Goal: Answer question/provide support: Share knowledge or assist other users

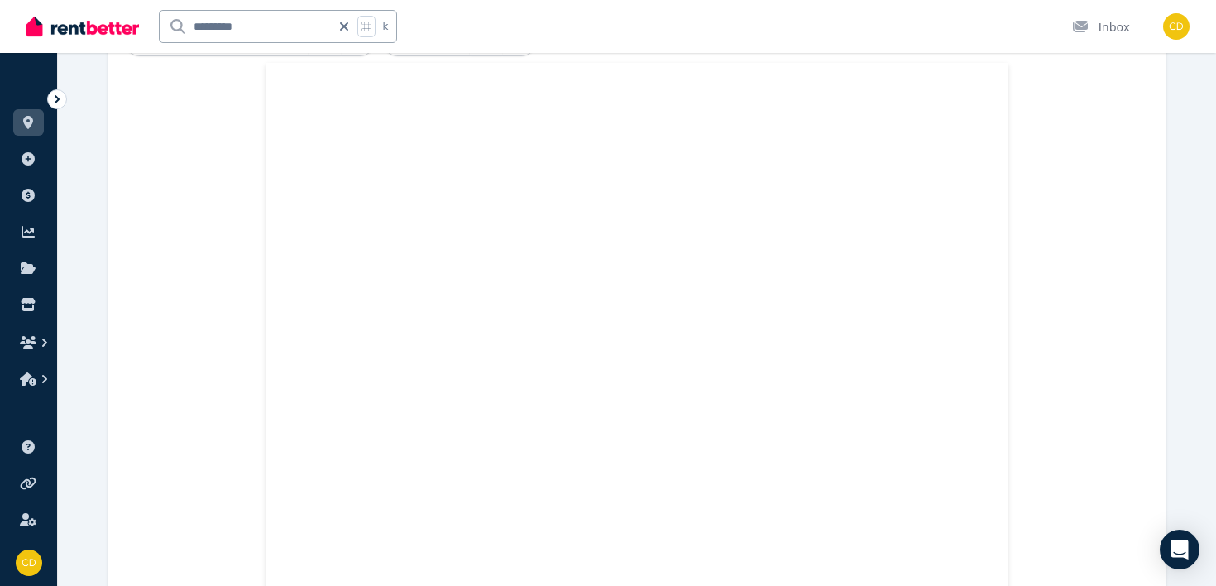
scroll to position [654, 0]
drag, startPoint x: 247, startPoint y: 28, endPoint x: 144, endPoint y: 25, distance: 103.5
click at [144, 25] on div "********* k" at bounding box center [215, 26] width 379 height 53
type input "****"
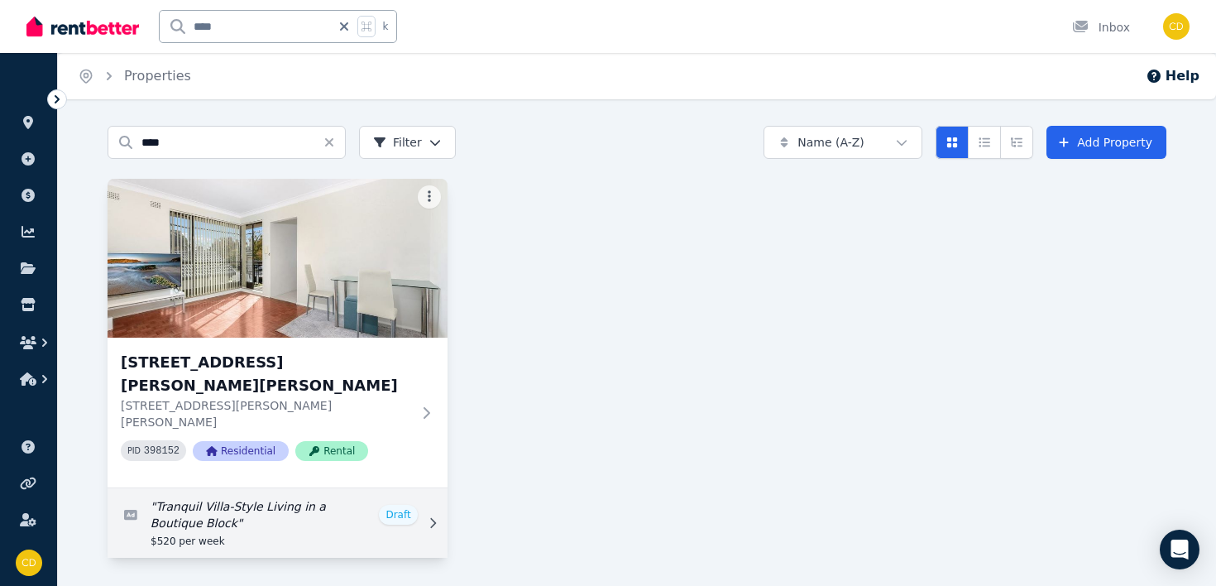
click at [421, 515] on div at bounding box center [429, 523] width 17 height 17
click at [438, 488] on link "Edit listing: Tranquil Villa-Style Living in a Boutique Block" at bounding box center [278, 522] width 340 height 69
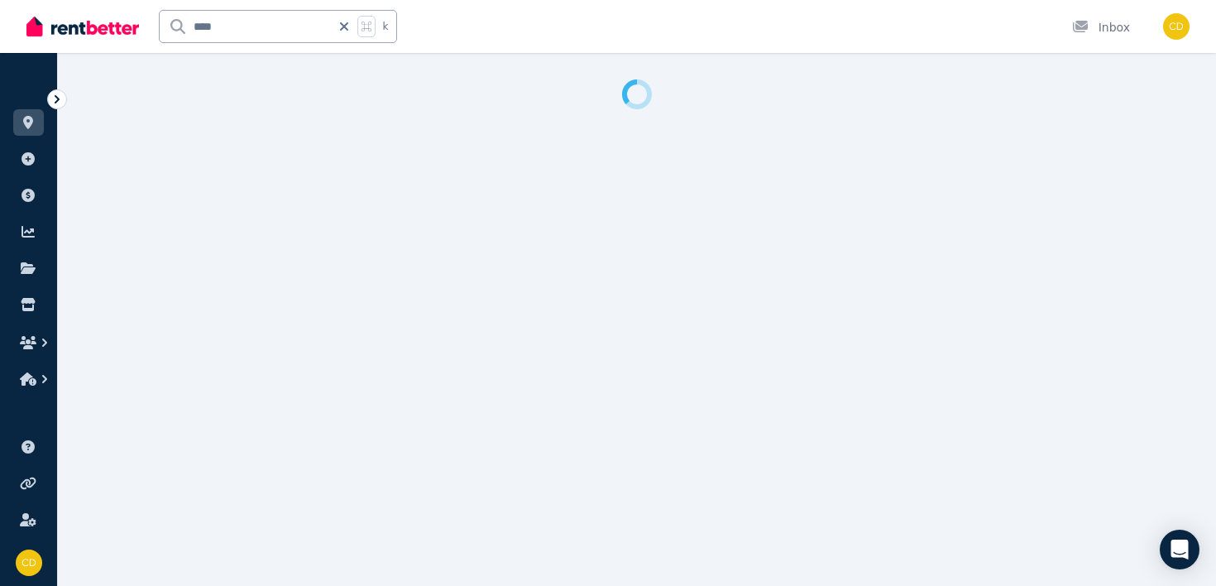
select select "***"
select select "**********"
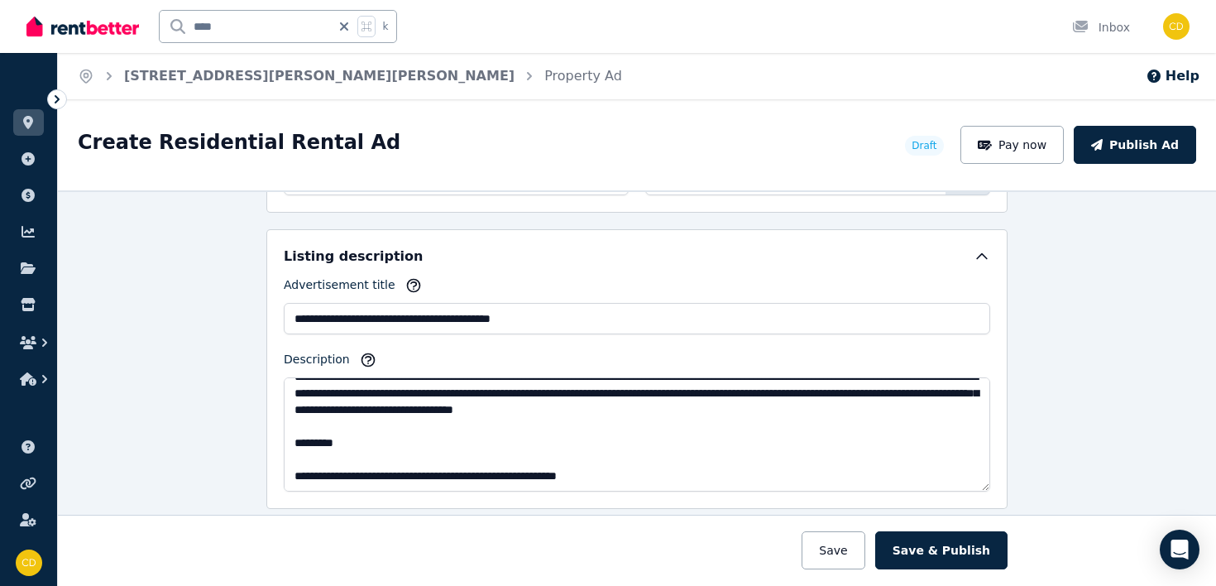
scroll to position [20, 0]
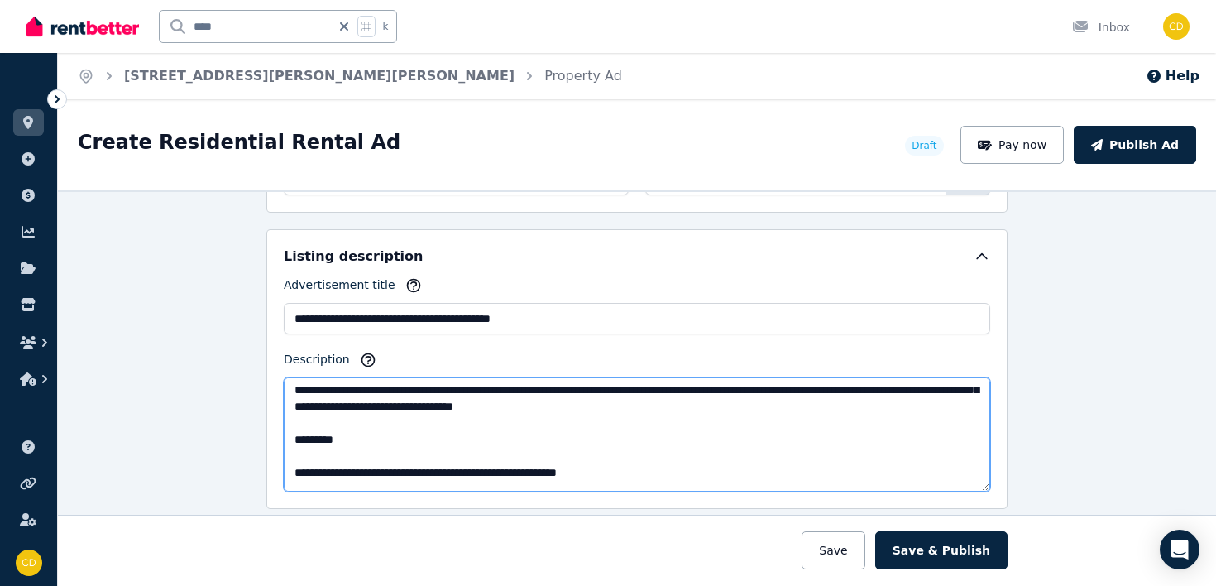
click at [297, 468] on textarea "Description" at bounding box center [637, 434] width 706 height 114
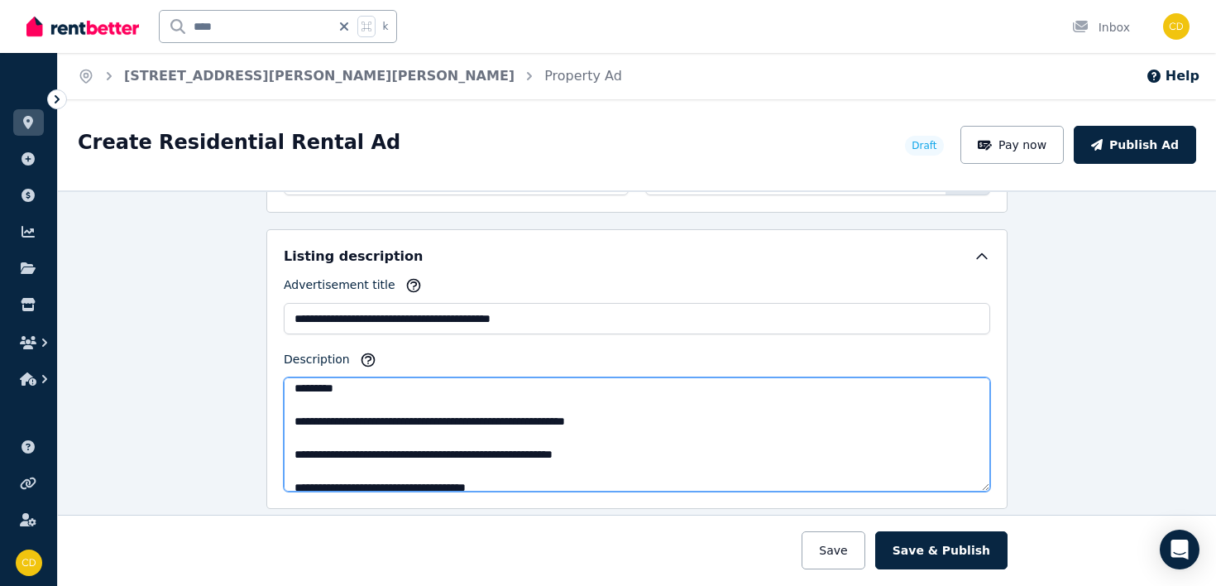
scroll to position [78, 0]
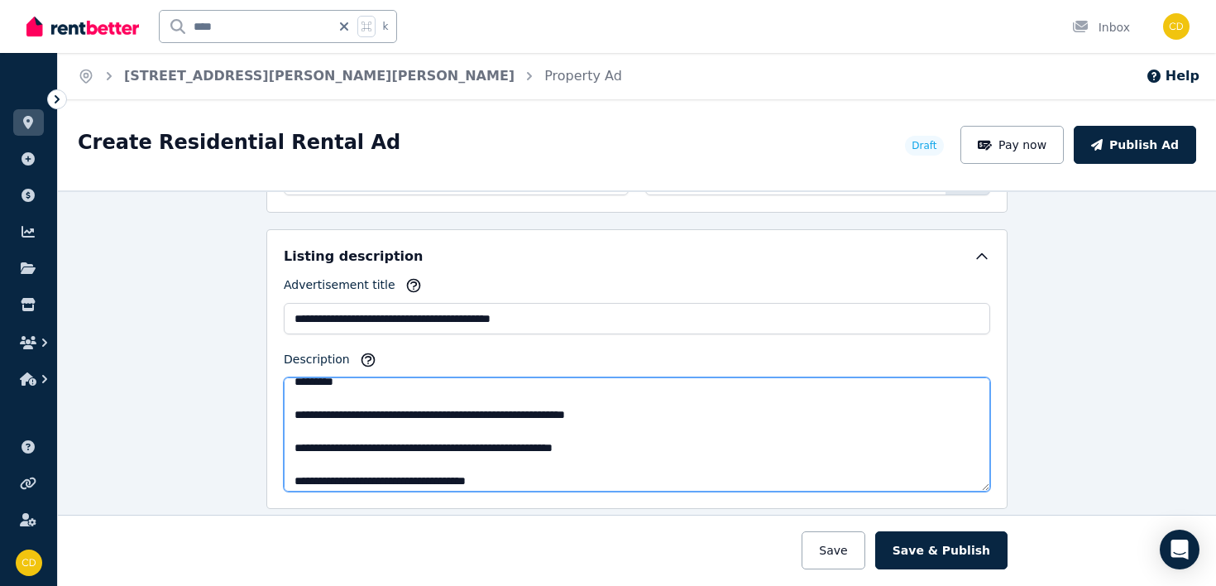
click at [294, 448] on textarea "Description" at bounding box center [637, 434] width 706 height 114
click at [294, 480] on textarea "Description" at bounding box center [637, 434] width 706 height 114
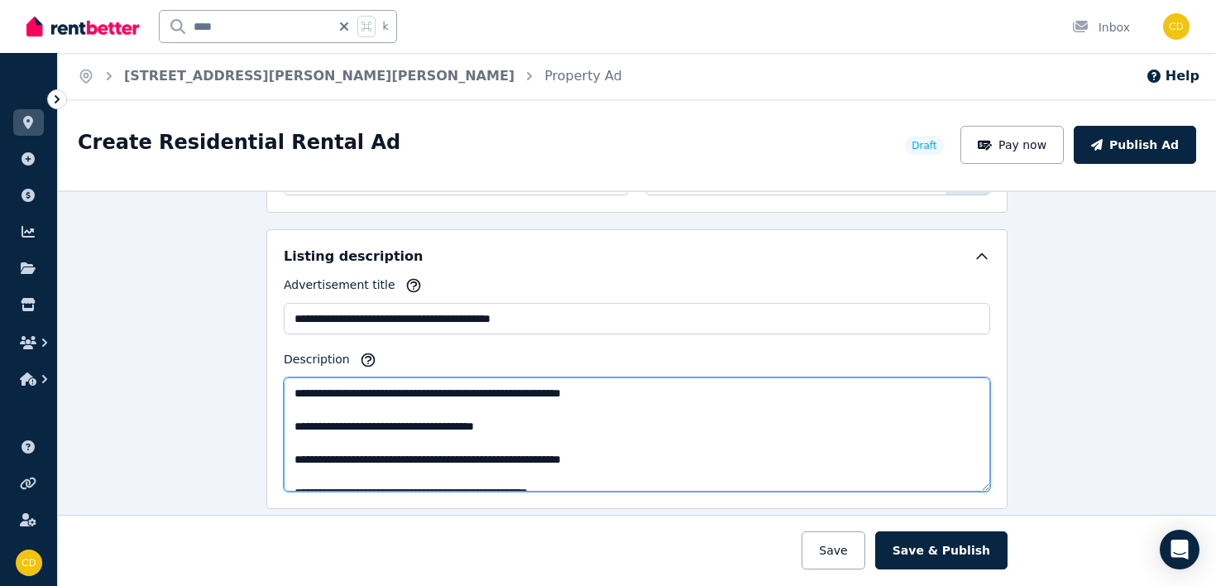
scroll to position [137, 0]
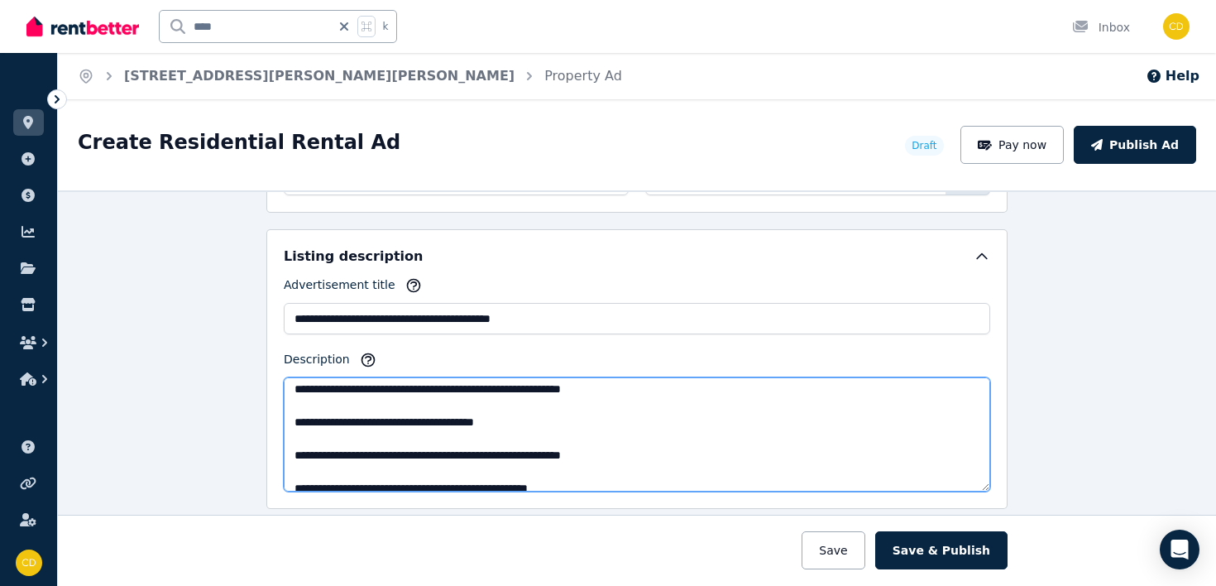
click at [299, 454] on textarea "Description" at bounding box center [637, 434] width 706 height 114
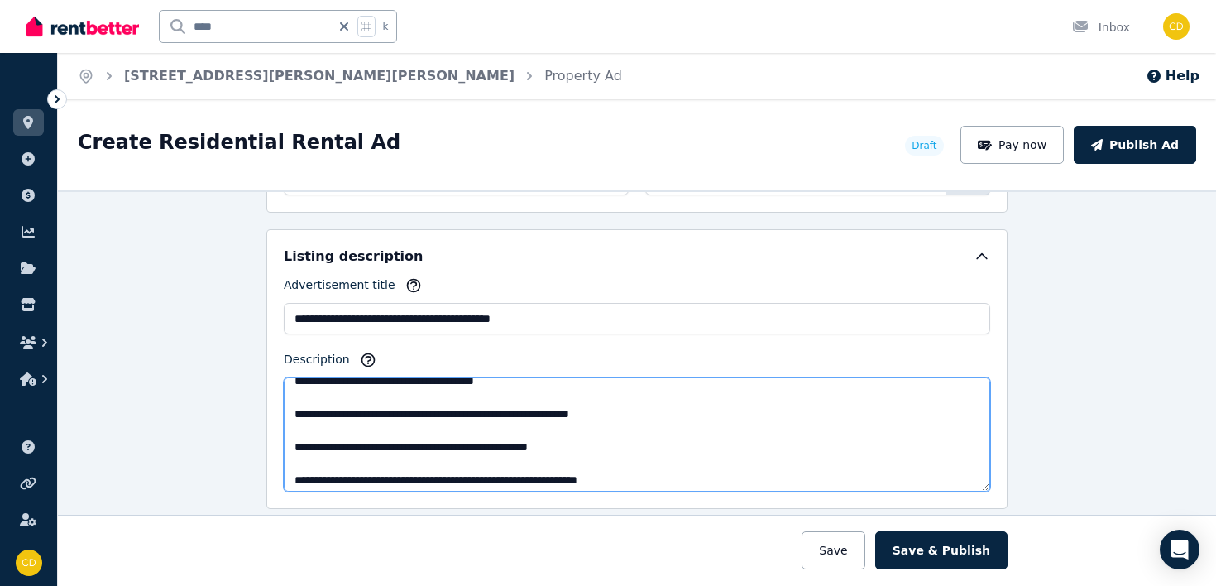
click at [295, 443] on textarea "Description" at bounding box center [637, 434] width 706 height 114
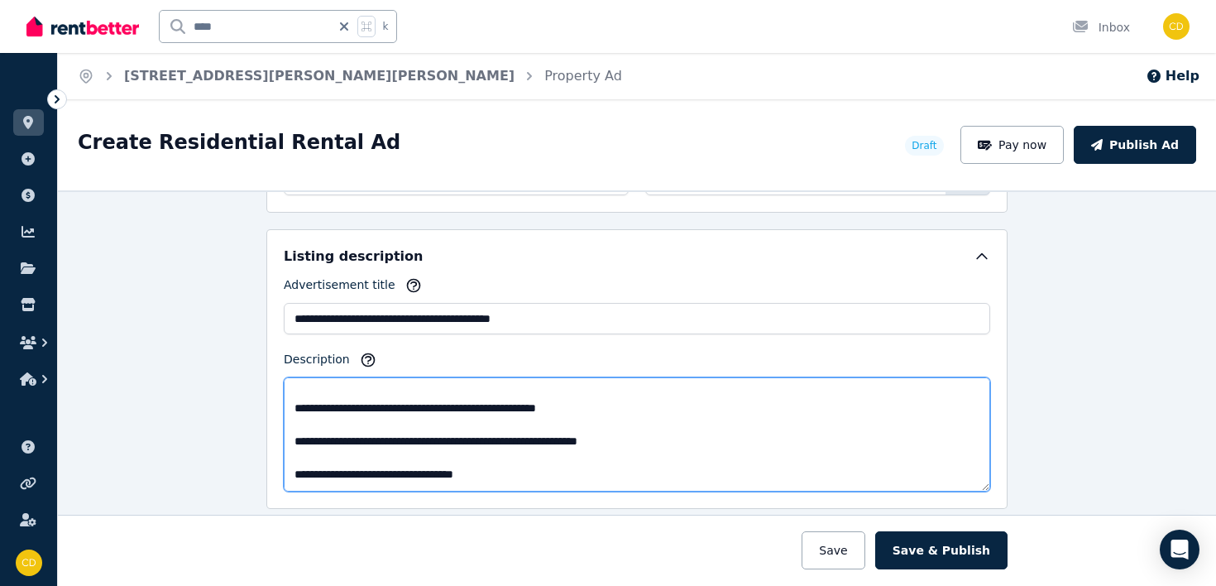
scroll to position [227, 0]
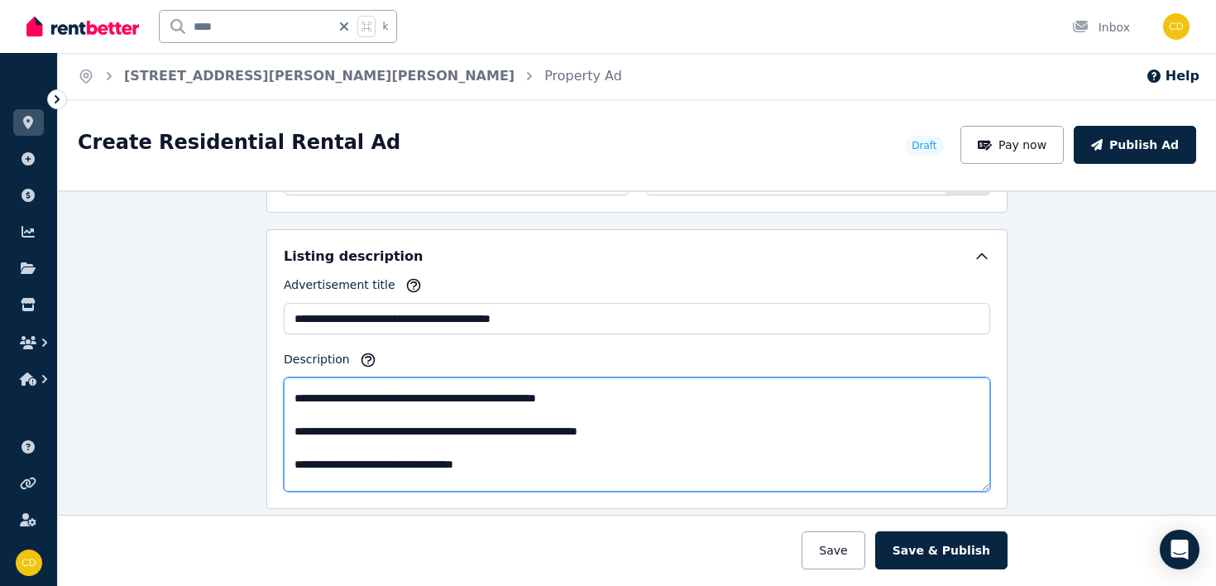
click at [294, 430] on textarea "Description" at bounding box center [637, 434] width 706 height 114
click at [295, 463] on textarea "Description" at bounding box center [637, 434] width 706 height 114
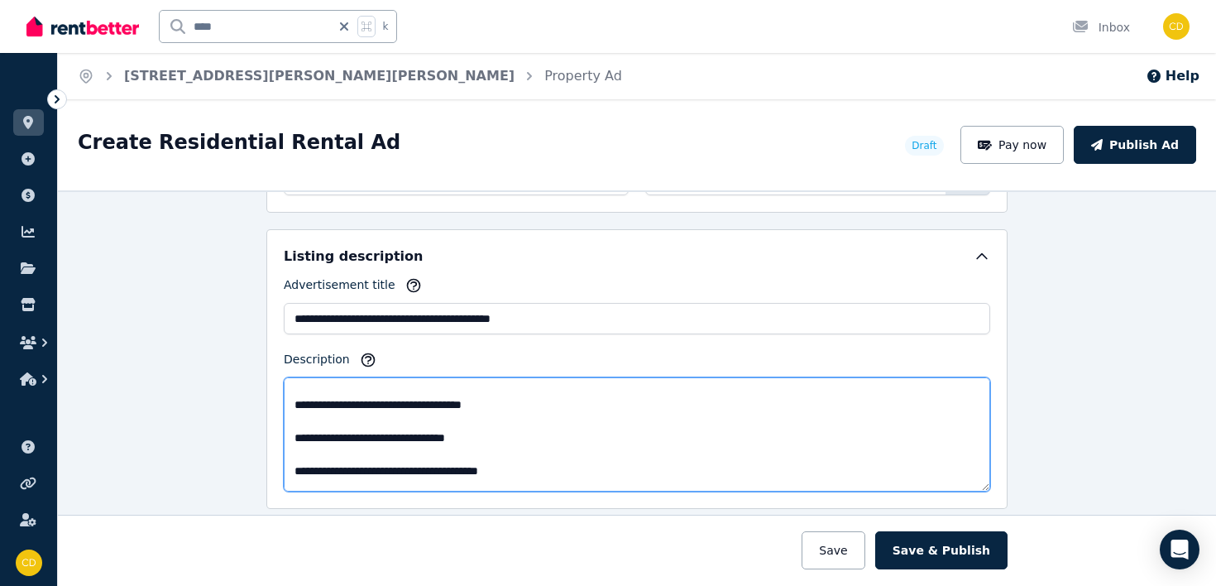
scroll to position [304, 0]
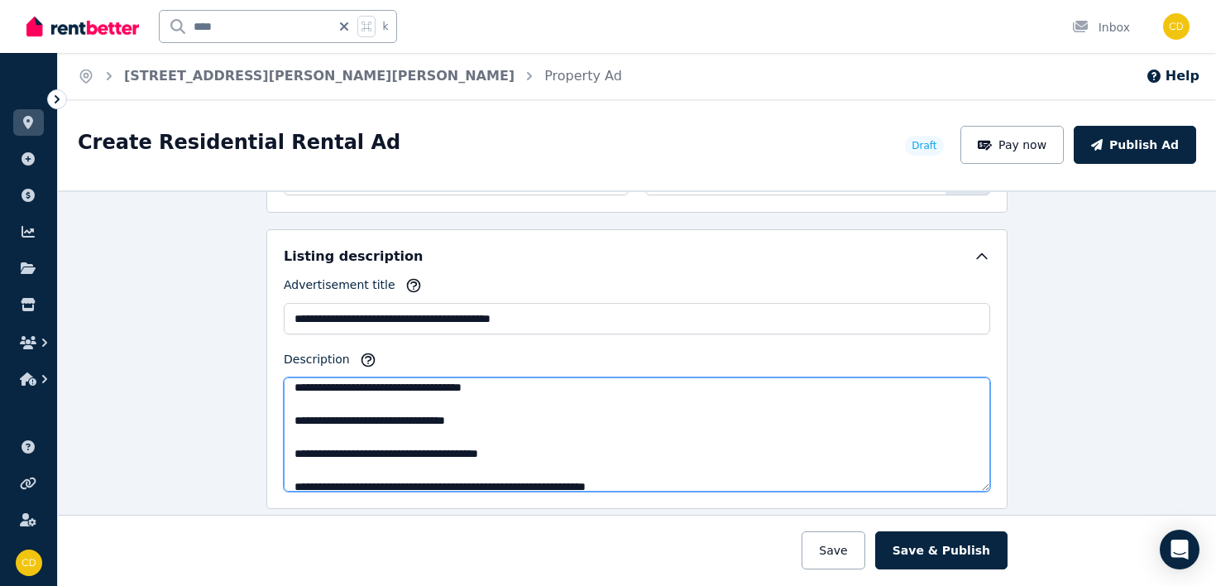
click at [291, 410] on textarea "Description" at bounding box center [637, 434] width 706 height 114
click at [295, 427] on textarea "Description" at bounding box center [637, 434] width 706 height 114
click at [292, 449] on textarea "Description" at bounding box center [637, 434] width 706 height 114
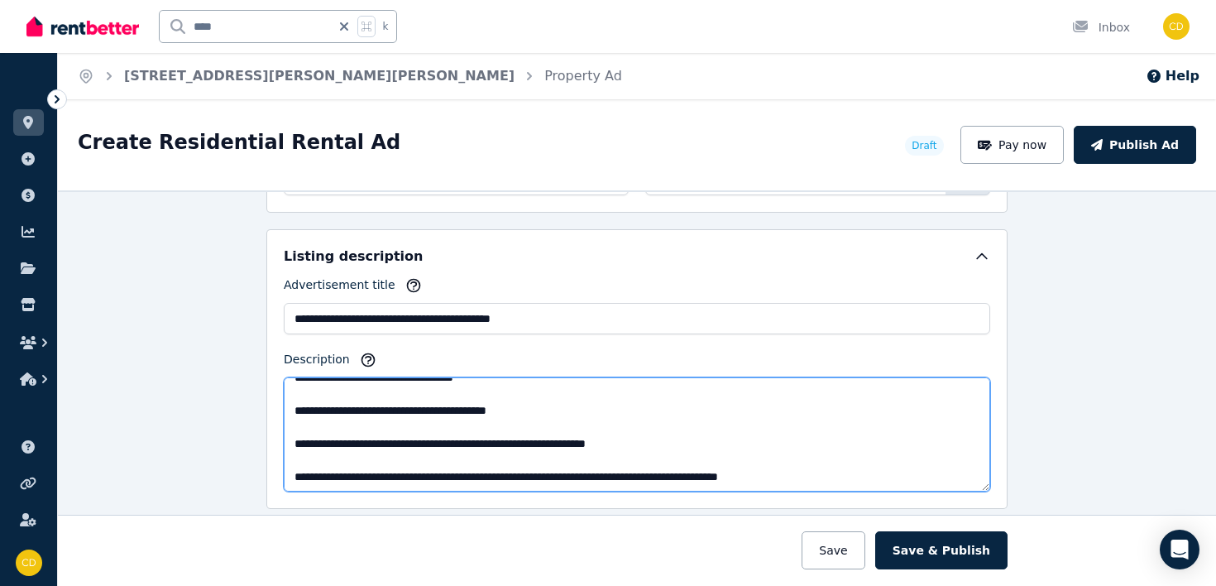
scroll to position [355, 0]
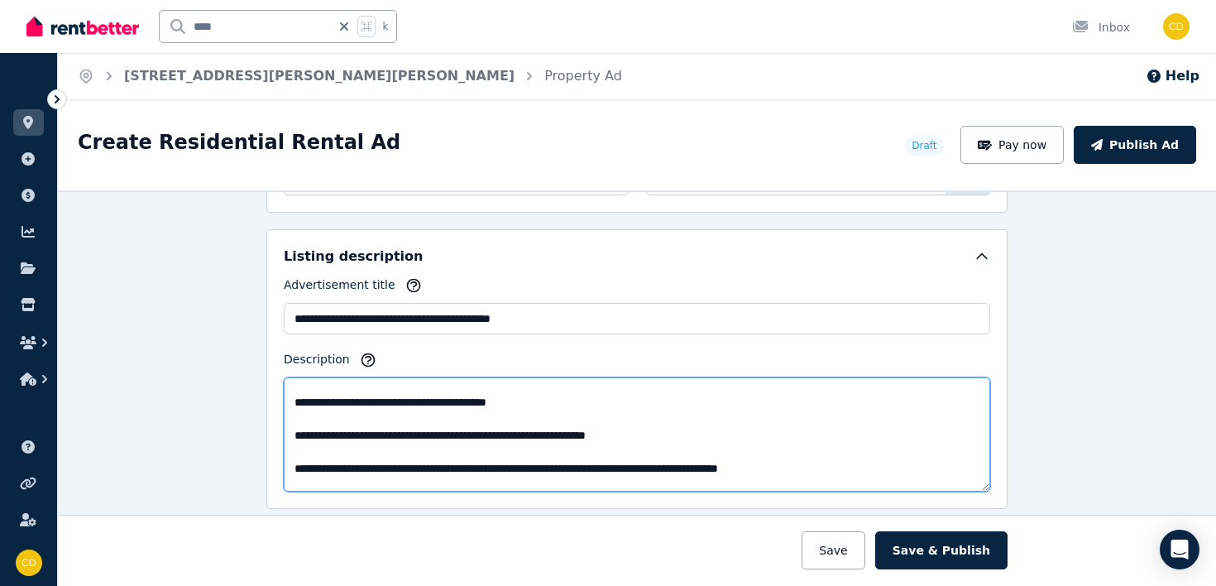
click at [293, 433] on textarea "Description" at bounding box center [637, 434] width 706 height 114
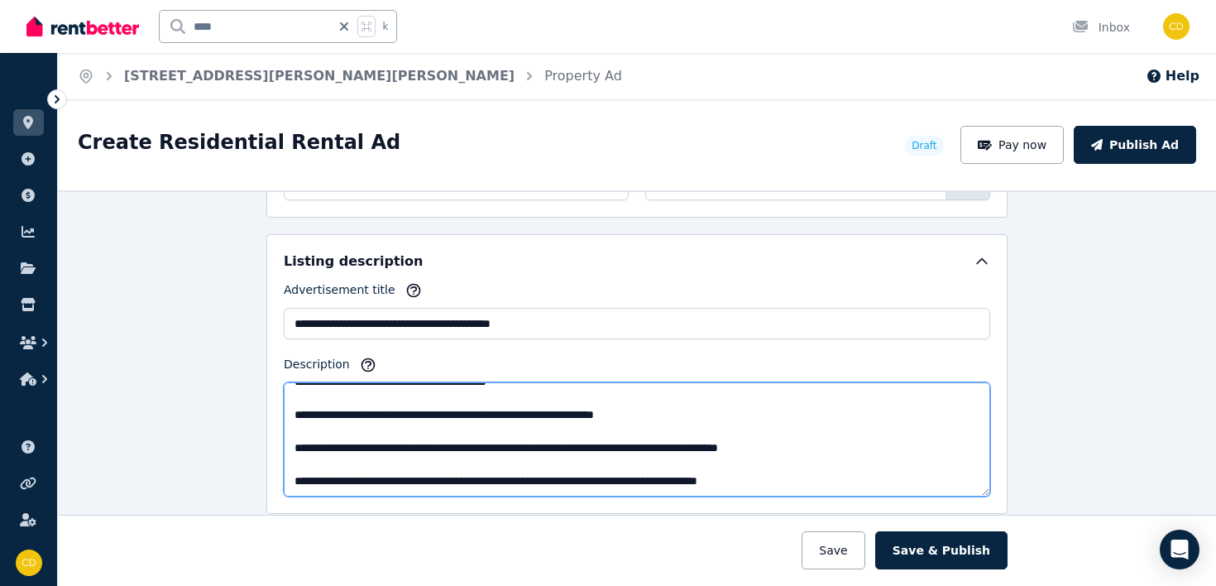
scroll to position [917, 0]
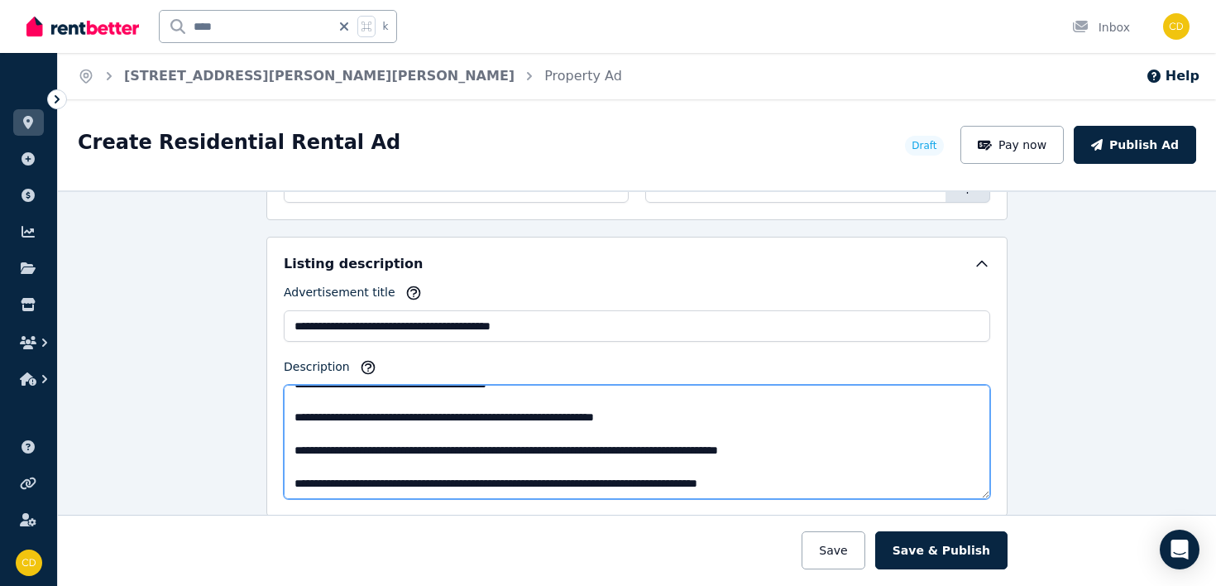
type textarea "**********"
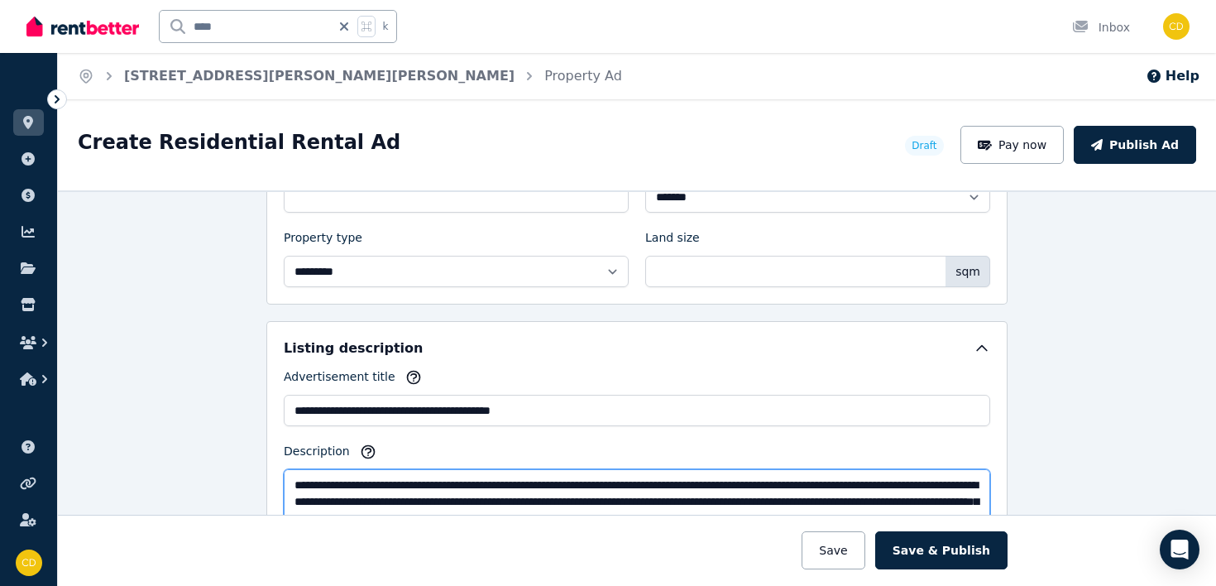
scroll to position [841, 0]
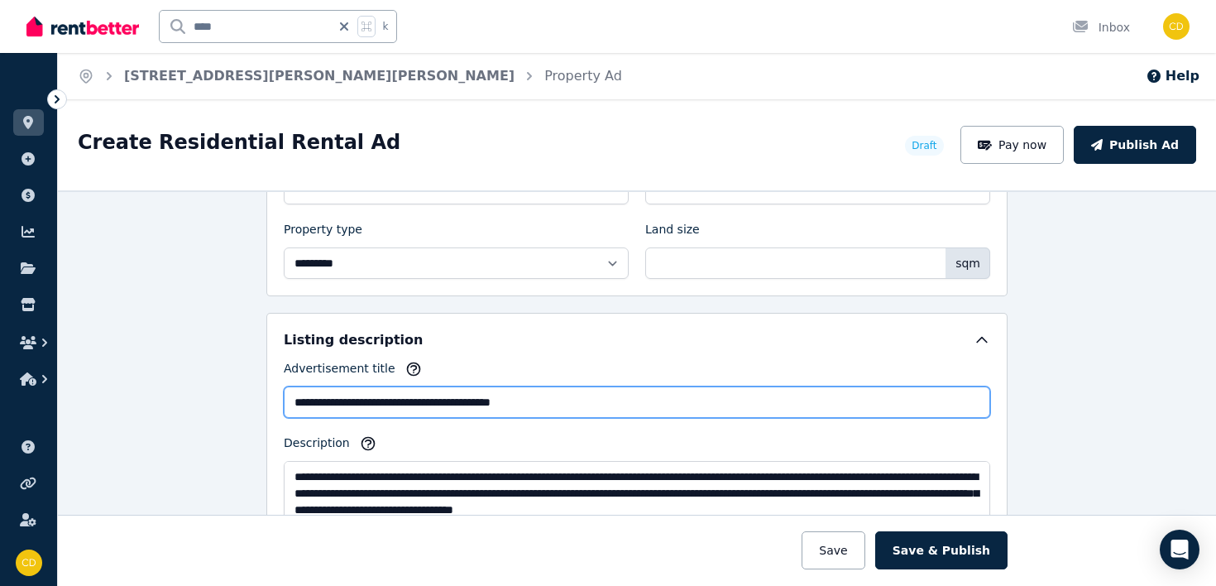
click at [530, 396] on input "**********" at bounding box center [637, 401] width 706 height 31
paste input "*****"
click at [491, 395] on input "**********" at bounding box center [637, 401] width 706 height 31
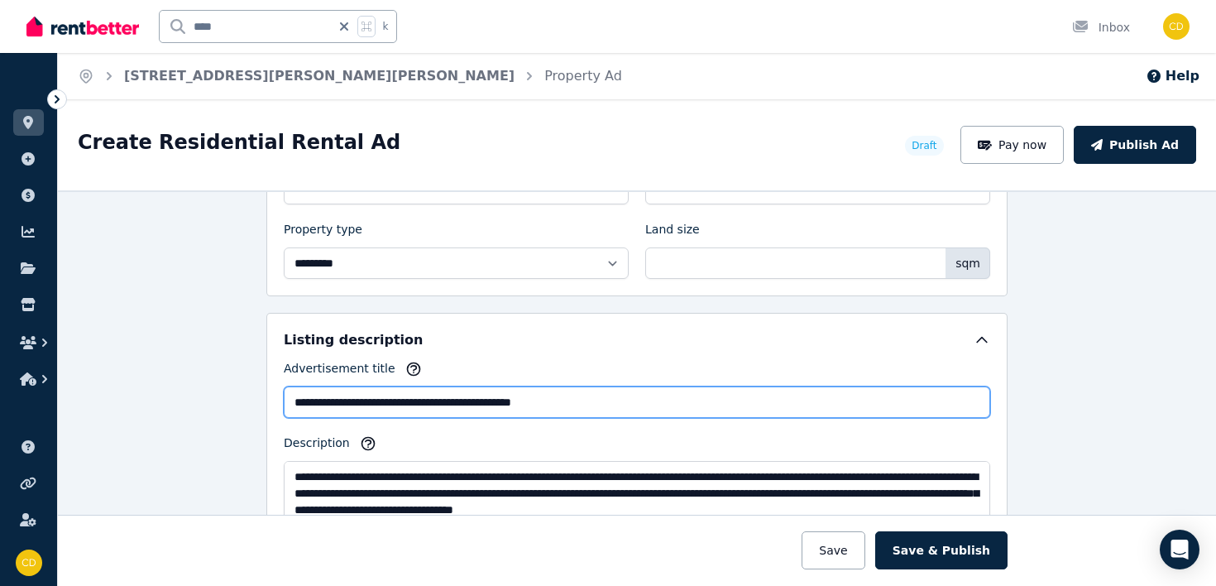
click at [491, 395] on input "**********" at bounding box center [637, 401] width 706 height 31
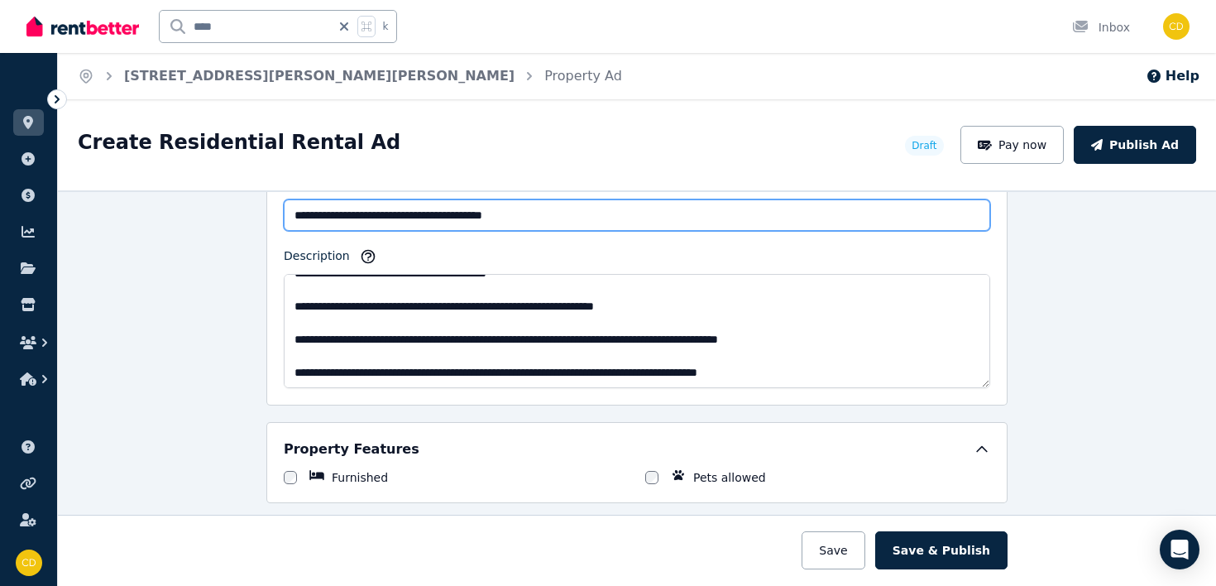
scroll to position [1034, 0]
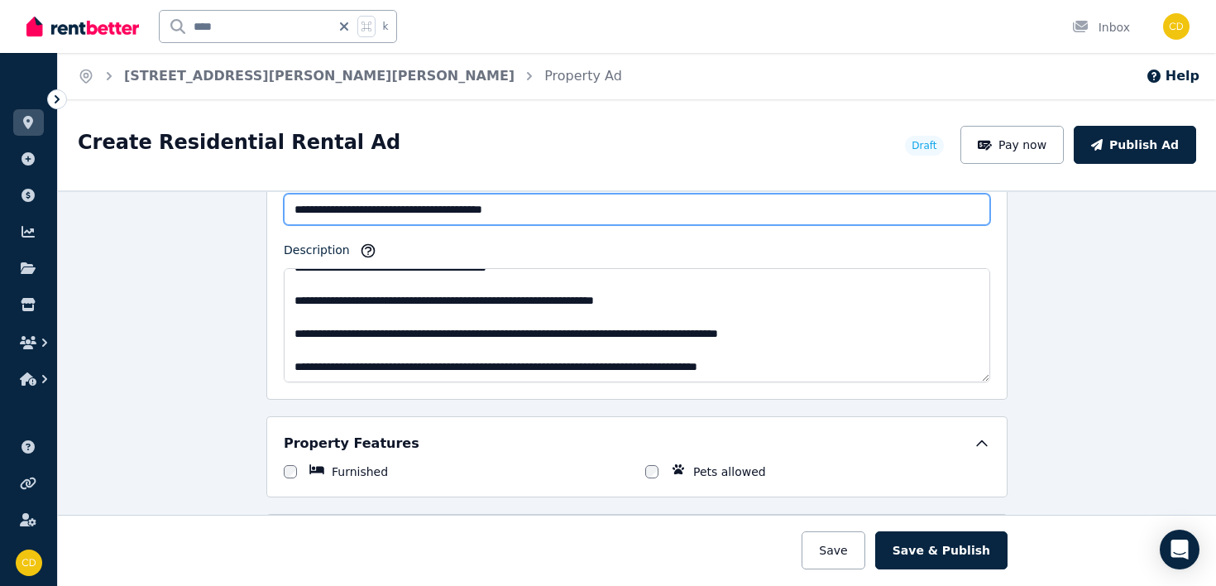
type input "**********"
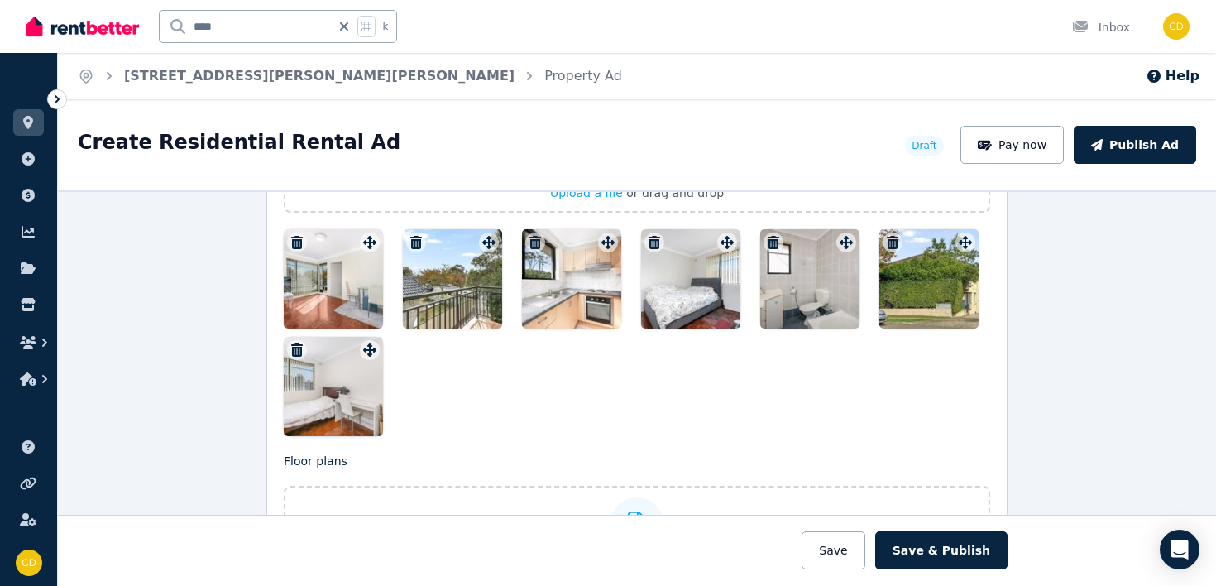
scroll to position [2133, 0]
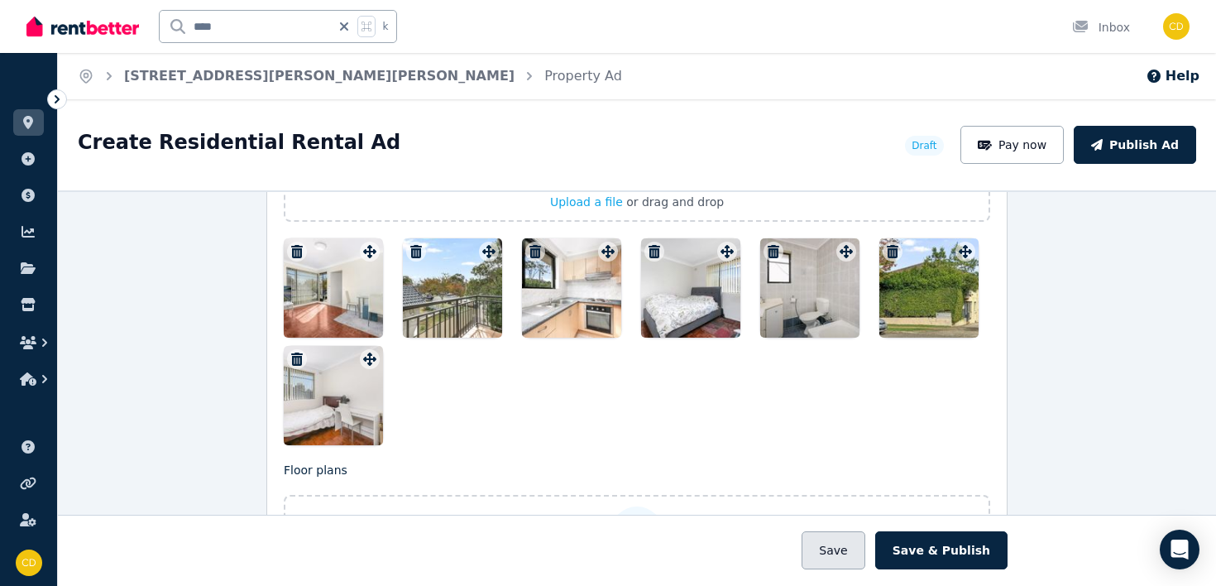
click at [841, 542] on button "Save" at bounding box center [833, 550] width 63 height 38
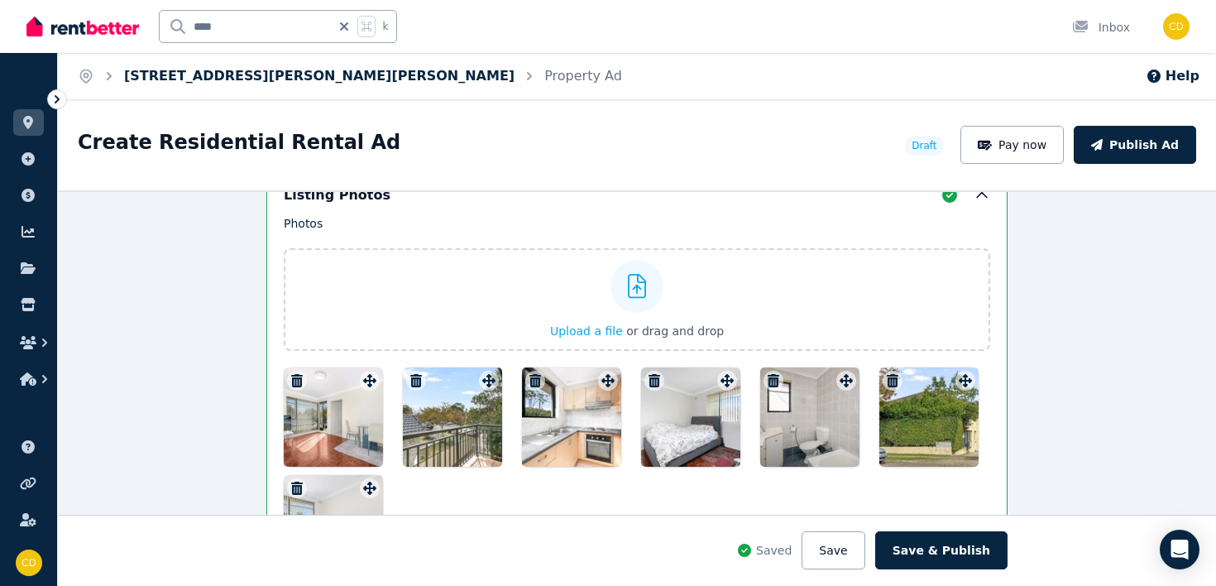
scroll to position [2262, 0]
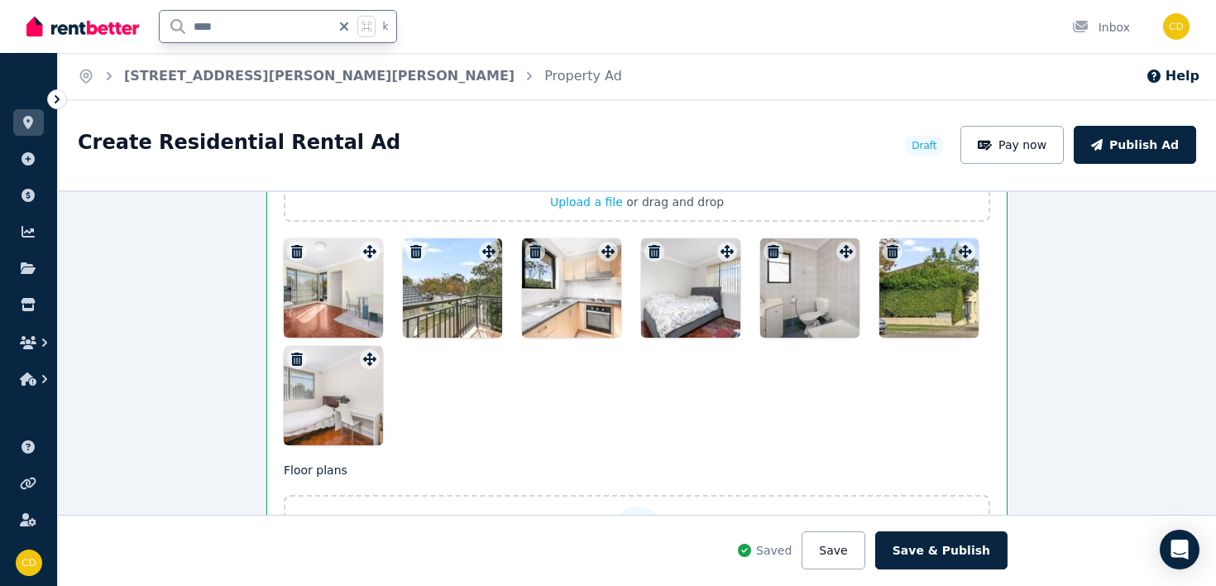
click at [203, 29] on input "****" at bounding box center [245, 26] width 171 height 31
type input "****"
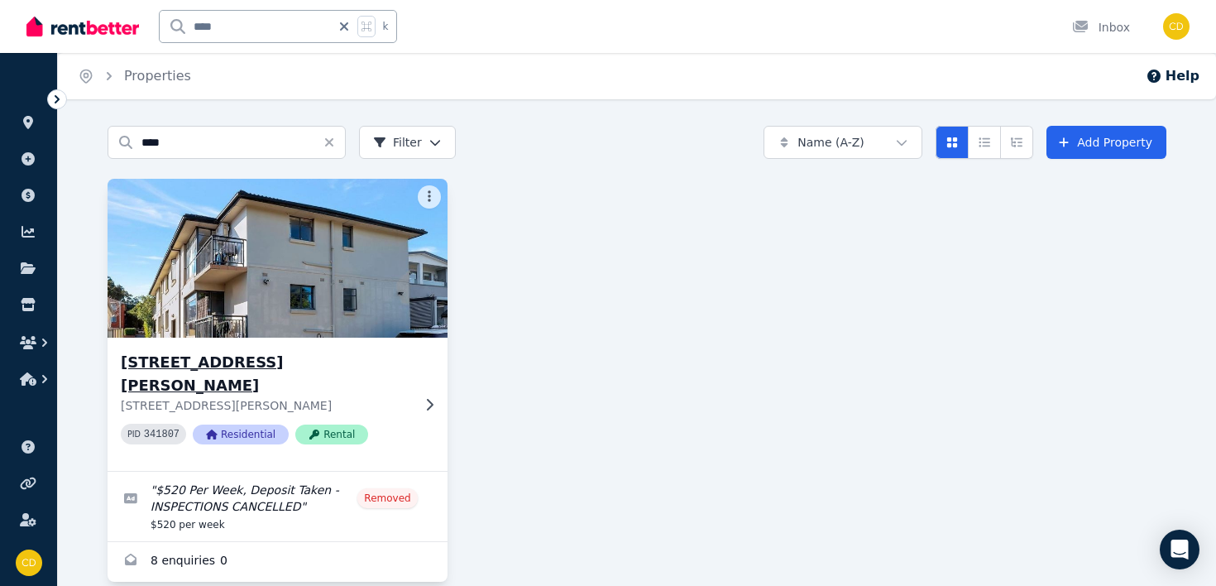
click at [407, 301] on img at bounding box center [277, 258] width 357 height 167
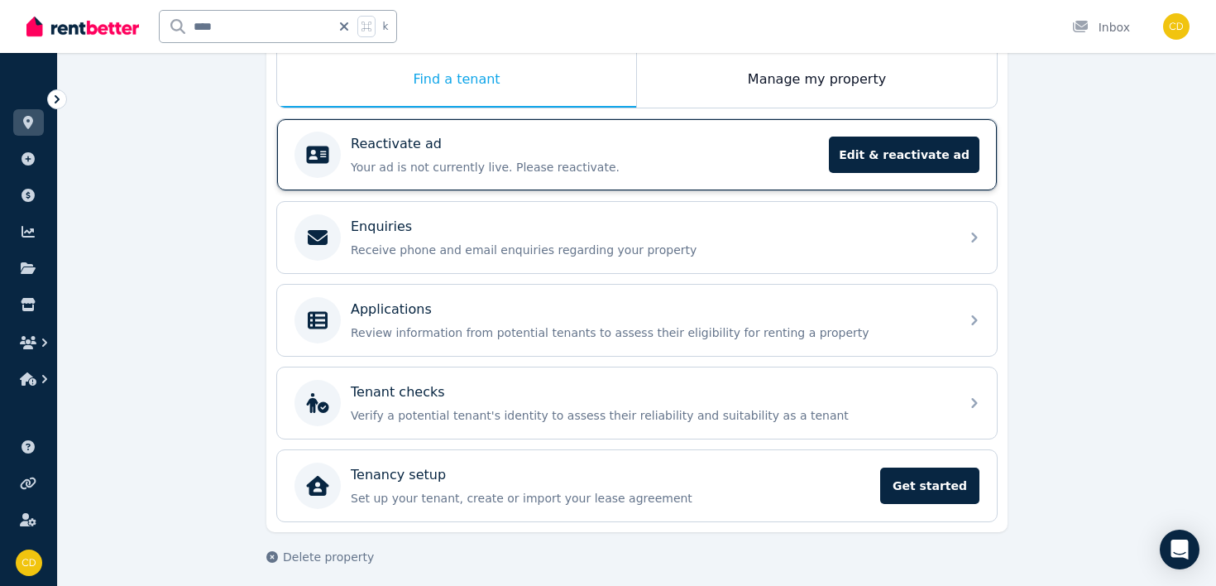
scroll to position [287, 0]
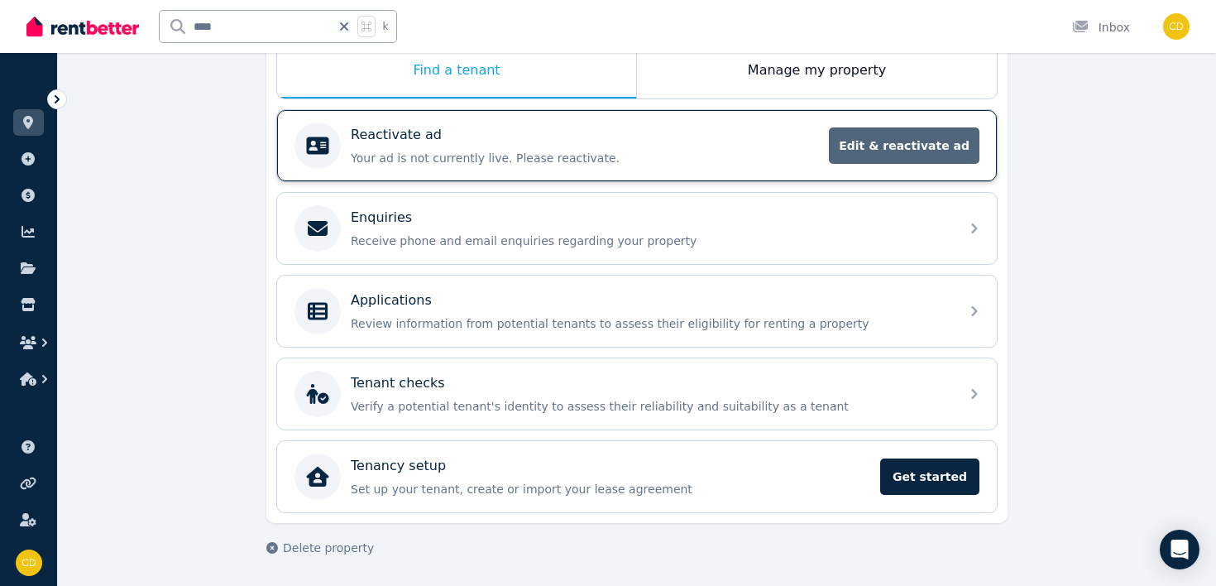
click at [872, 152] on span "Edit & reactivate ad" at bounding box center [904, 145] width 151 height 36
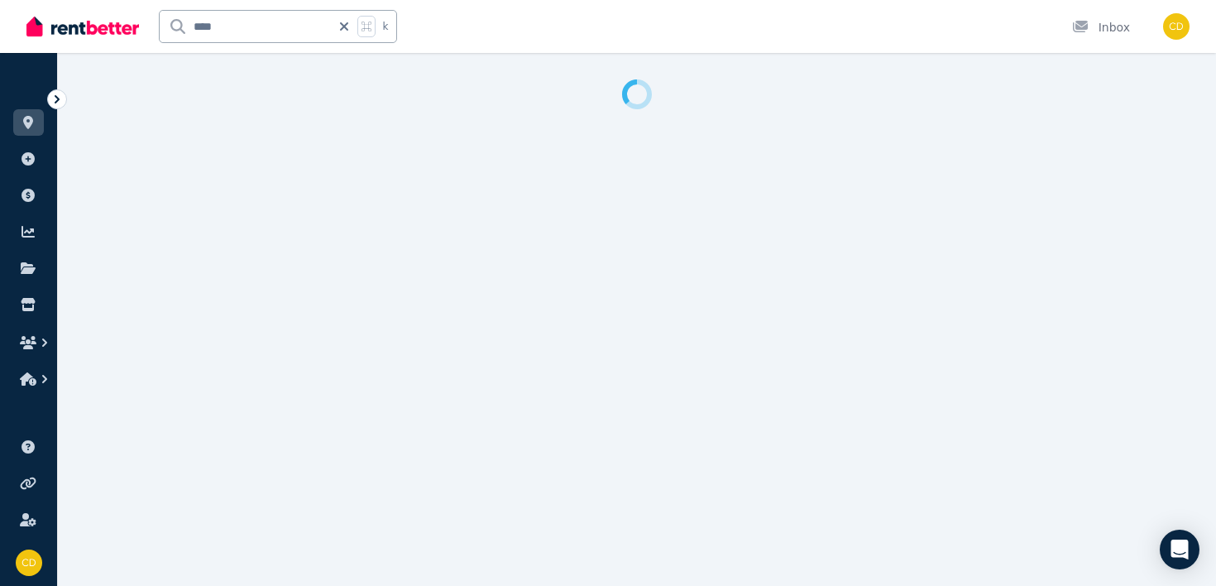
select select "**********"
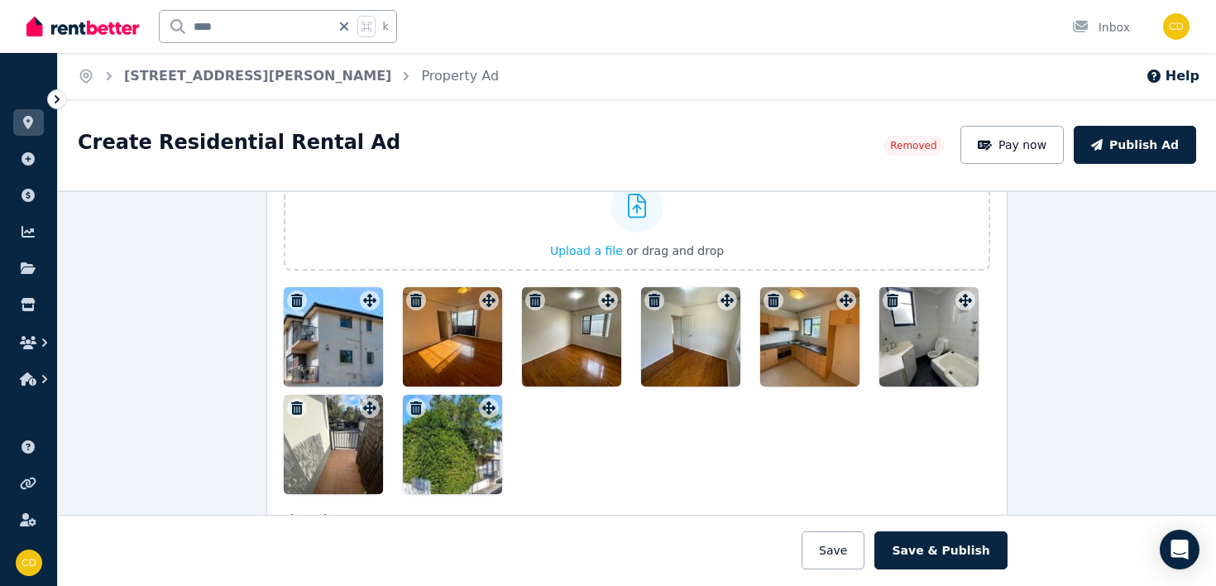
scroll to position [1846, 0]
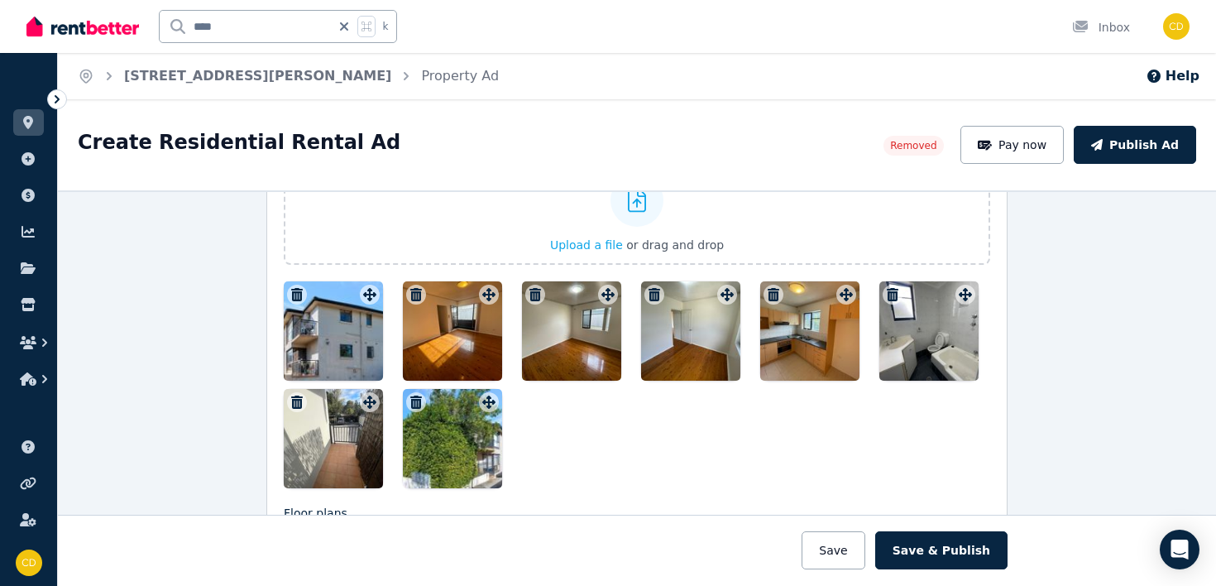
click at [202, 31] on input "****" at bounding box center [245, 26] width 171 height 31
type input "****"
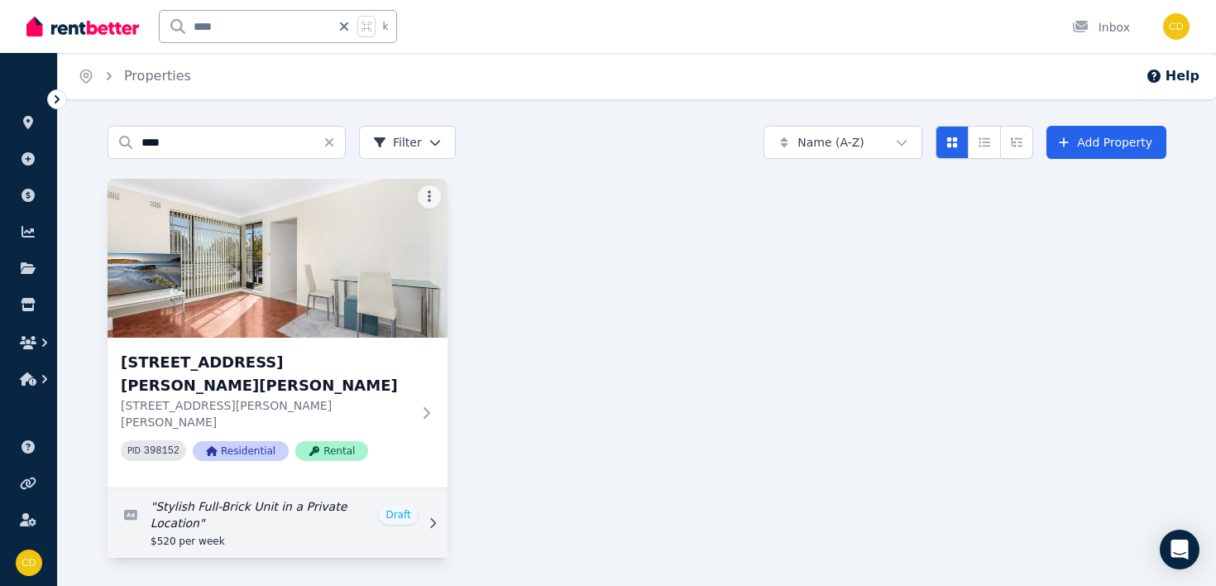
click at [414, 488] on link "Edit listing: Stylish Full-Brick Unit in a Private Location" at bounding box center [278, 522] width 340 height 69
select select "***"
select select "**********"
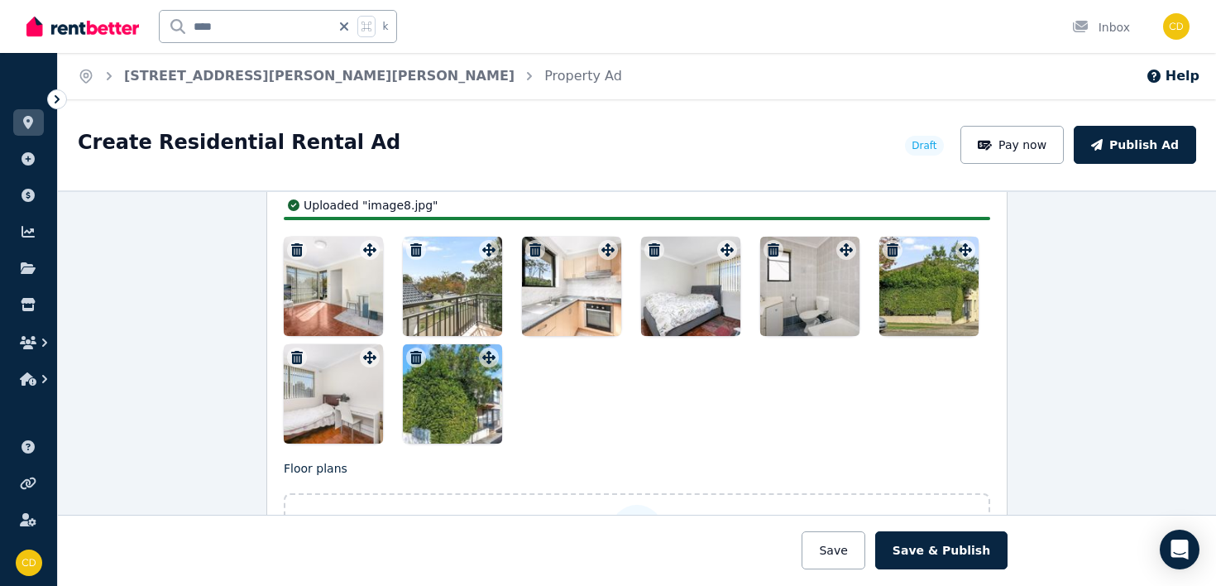
scroll to position [2173, 0]
click at [895, 253] on icon "button" at bounding box center [893, 250] width 12 height 13
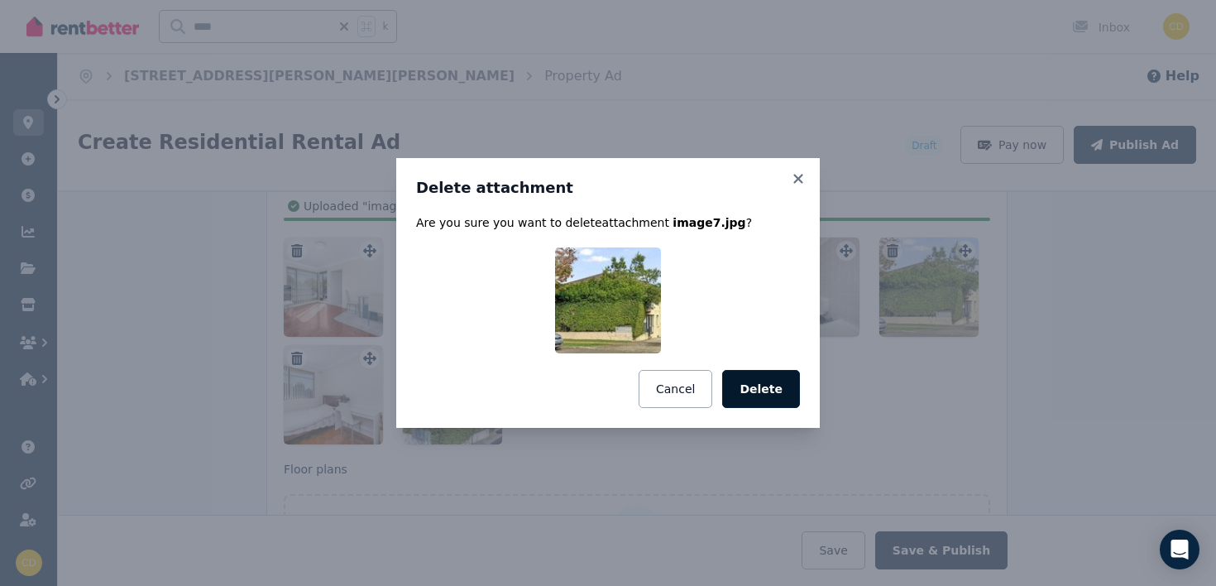
scroll to position [2134, 0]
click at [782, 390] on button "Delete" at bounding box center [761, 389] width 78 height 38
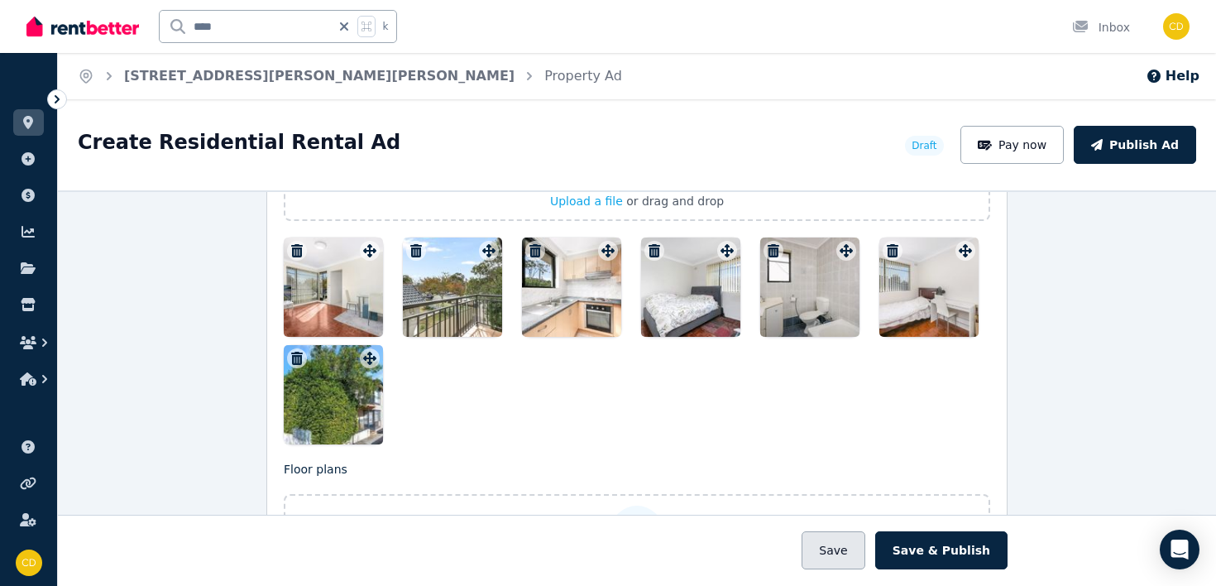
click at [843, 539] on button "Save" at bounding box center [833, 550] width 63 height 38
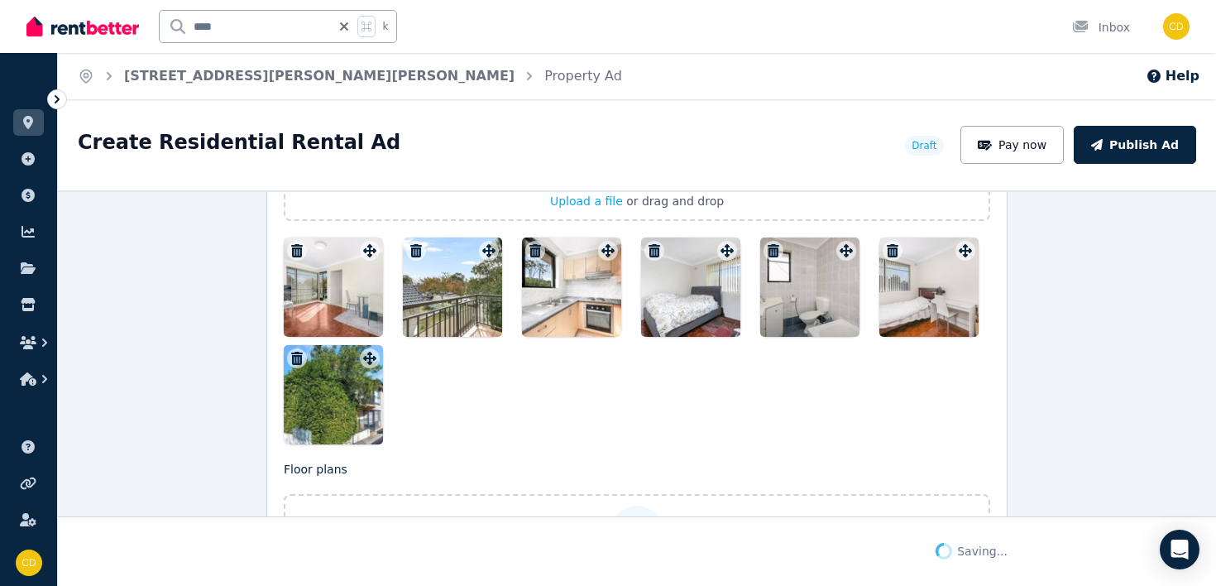
scroll to position [2263, 0]
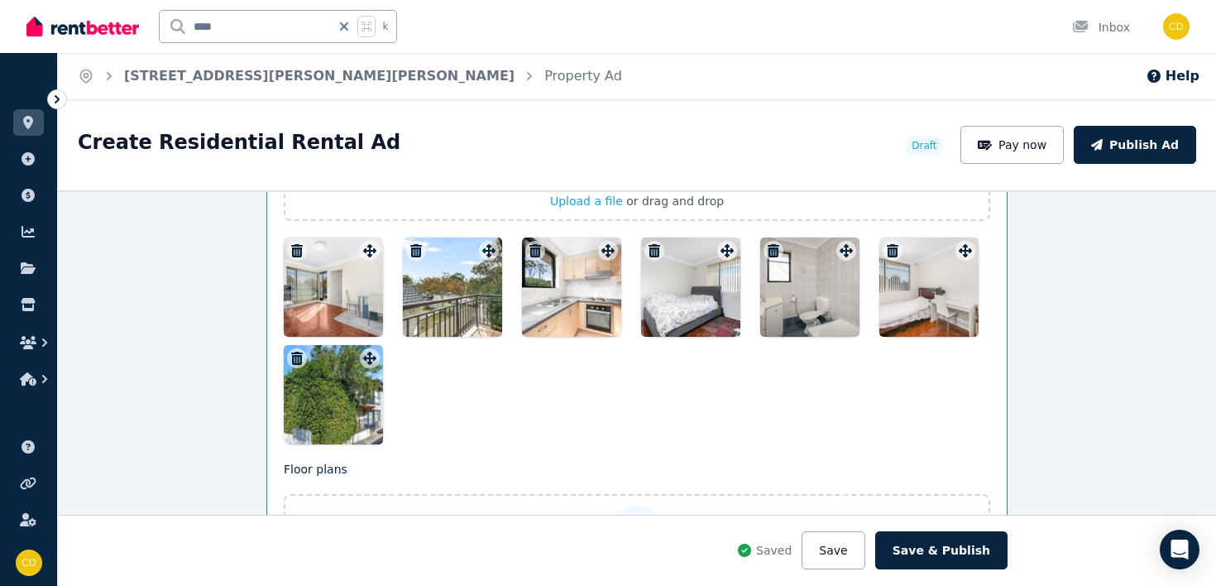
click at [294, 358] on icon "button" at bounding box center [297, 358] width 17 height 13
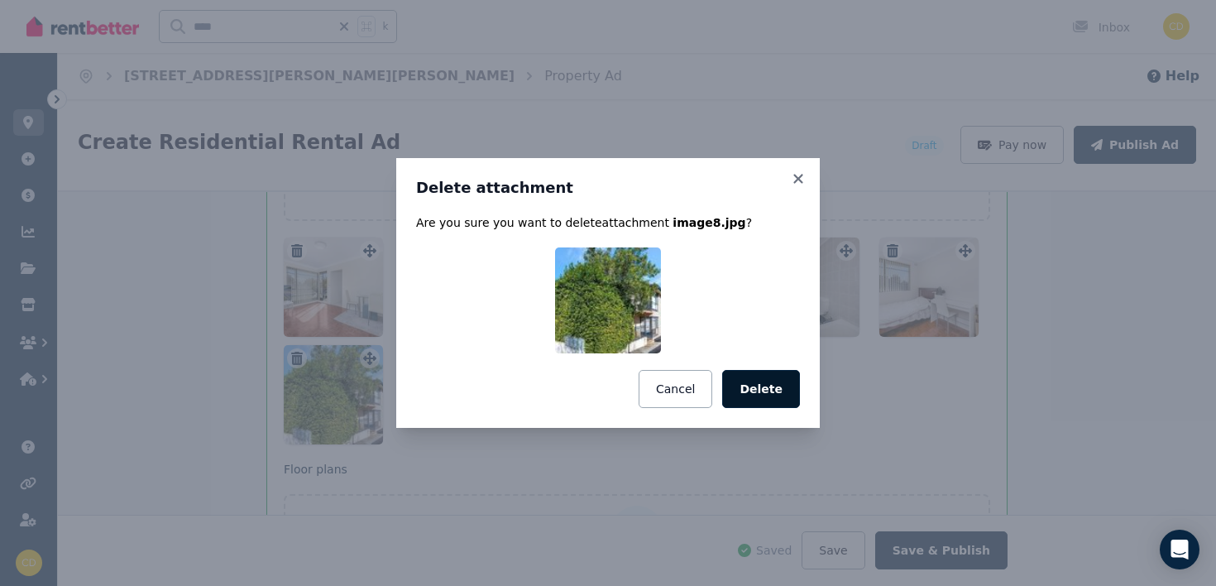
click at [790, 377] on button "Delete" at bounding box center [761, 389] width 78 height 38
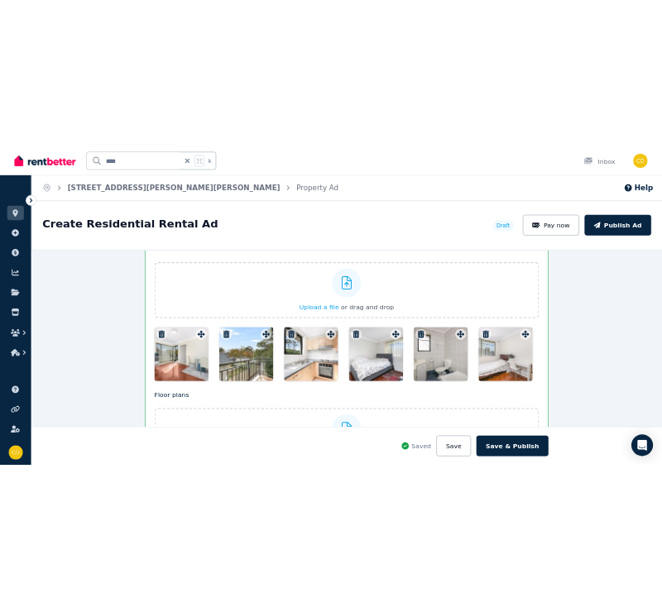
scroll to position [2167, 0]
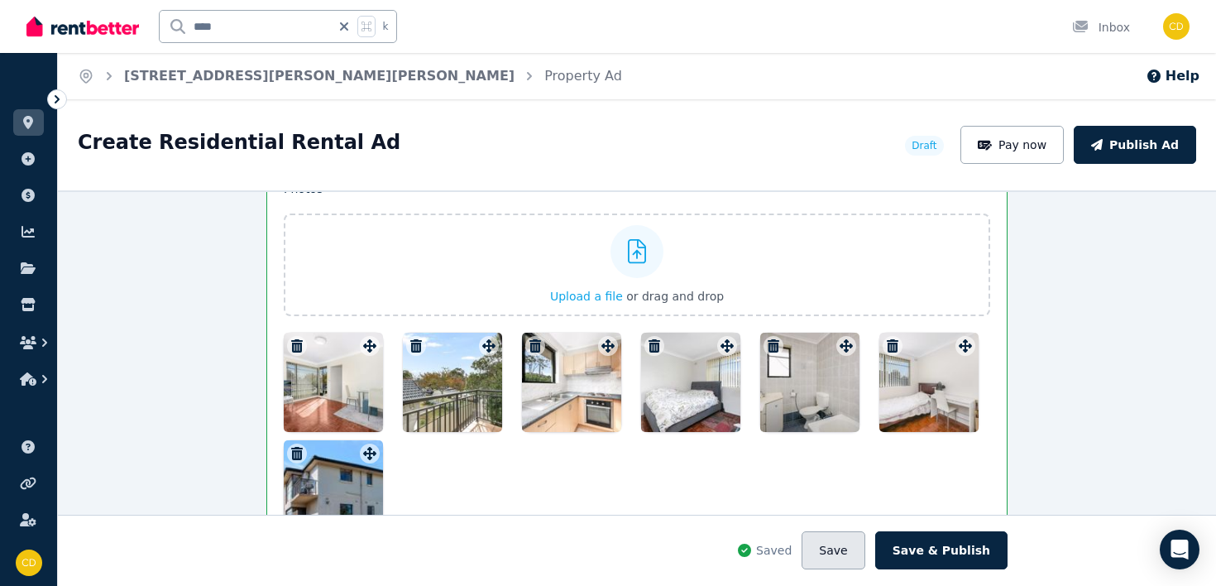
click at [830, 548] on button "Save" at bounding box center [833, 550] width 63 height 38
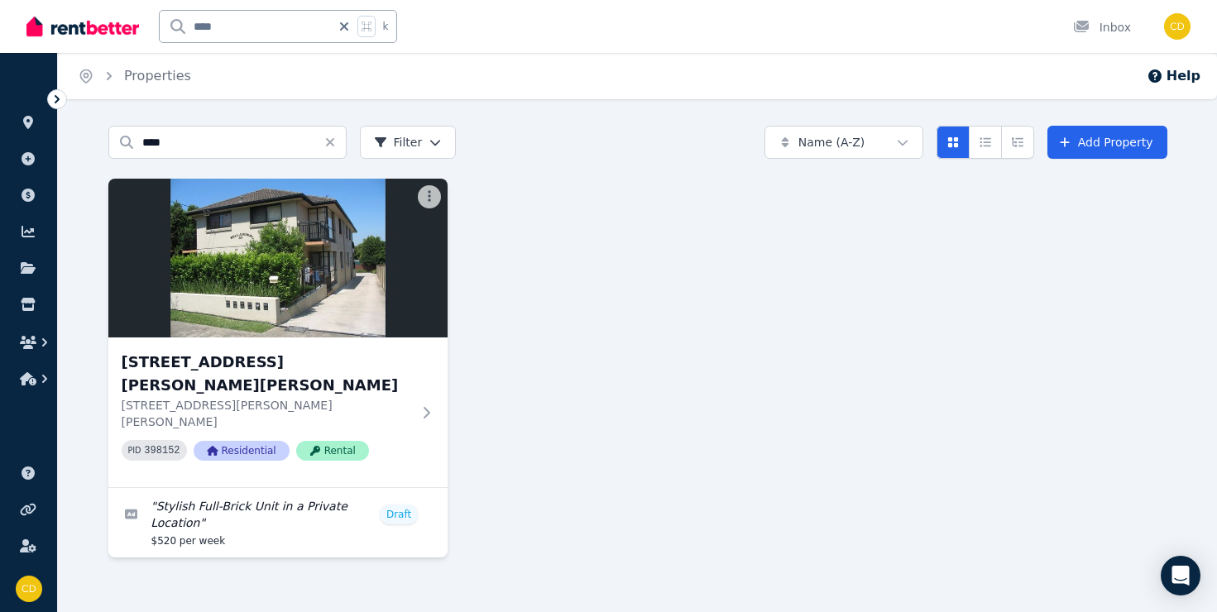
click at [248, 43] on div "**** k" at bounding box center [282, 26] width 247 height 53
drag, startPoint x: 245, startPoint y: 31, endPoint x: 103, endPoint y: 17, distance: 142.9
click at [103, 17] on div "**** k" at bounding box center [215, 26] width 379 height 53
type input "*****"
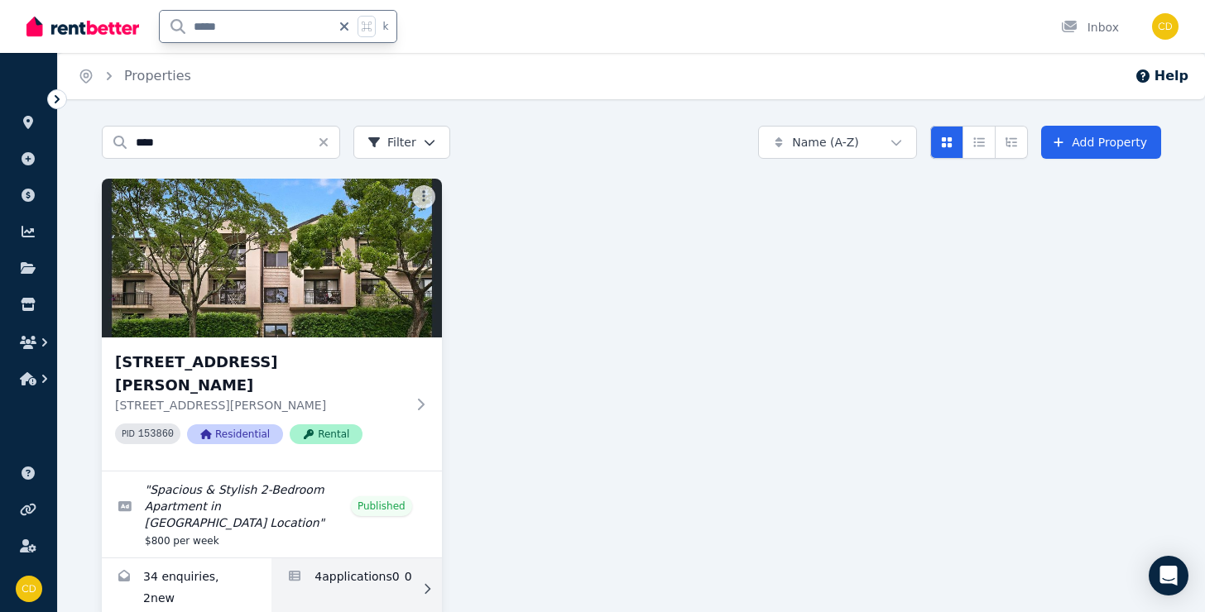
click at [347, 565] on link "Applications for 3/43 Ewart Street, Marrickville" at bounding box center [356, 588] width 170 height 61
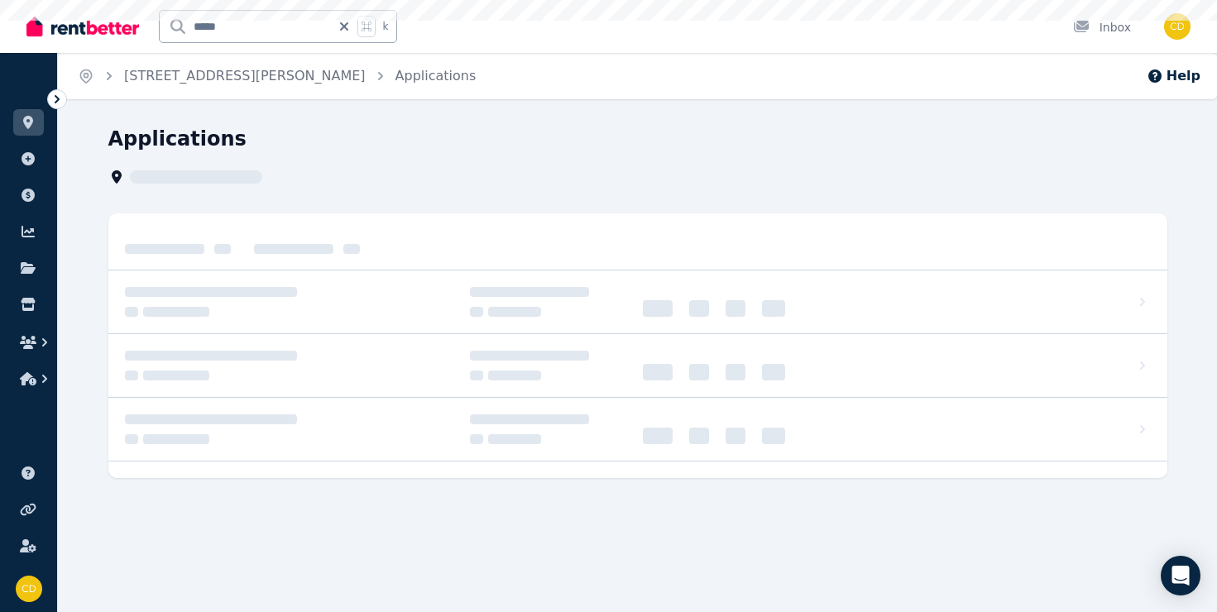
click at [347, 565] on div "Home [STREET_ADDRESS][PERSON_NAME], [GEOGRAPHIC_DATA] Applications Help Applica…" at bounding box center [608, 306] width 1217 height 612
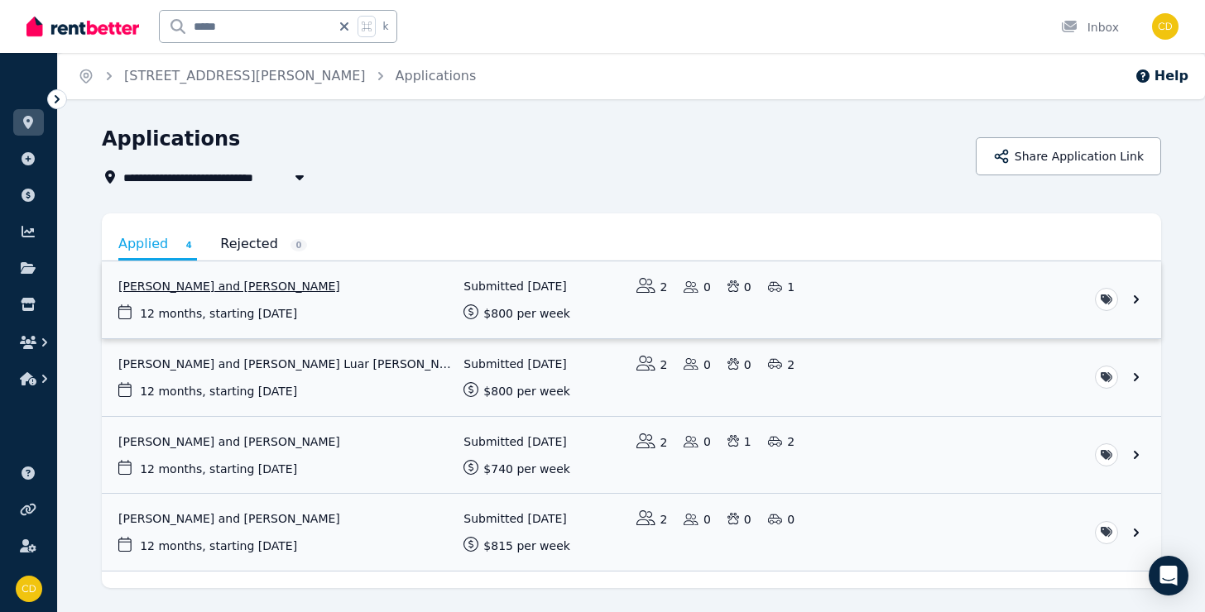
click at [227, 292] on link "View application: Eugenie English and Max Smith" at bounding box center [631, 299] width 1059 height 77
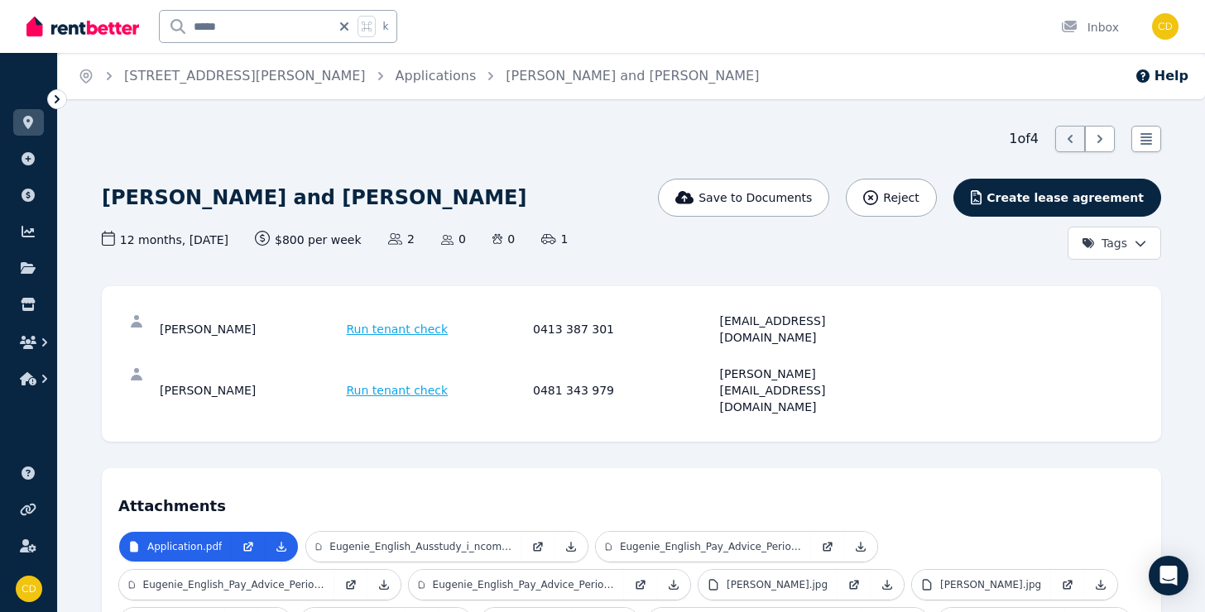
click at [4, 42] on div "Open main menu ***** k Inbox Open user menu" at bounding box center [602, 26] width 1205 height 53
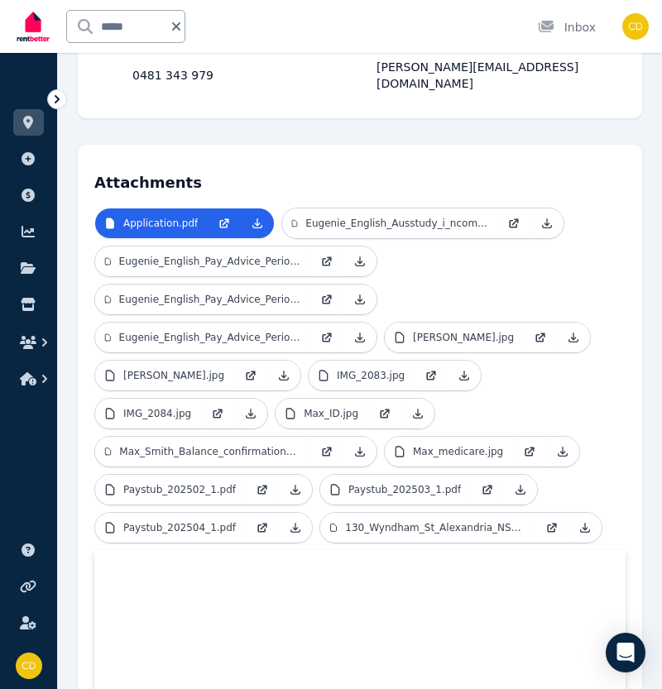
scroll to position [472, 0]
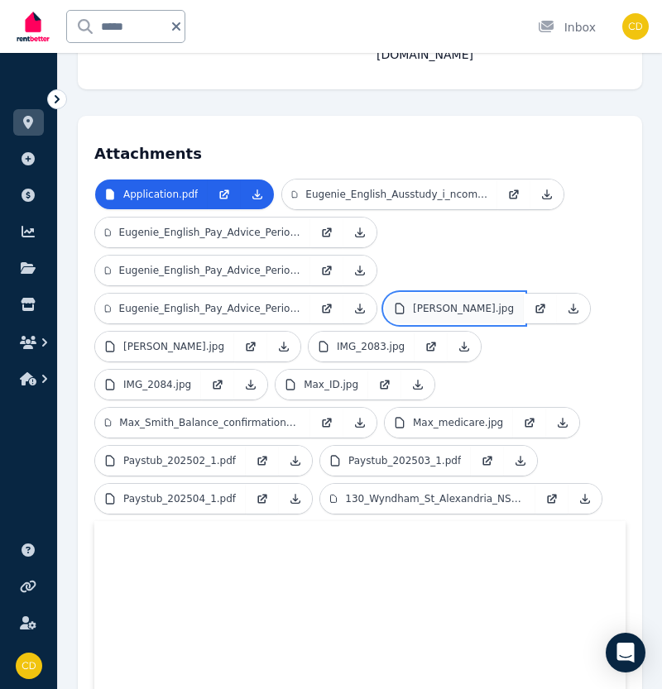
click at [438, 302] on p "[PERSON_NAME].jpg" at bounding box center [463, 308] width 101 height 13
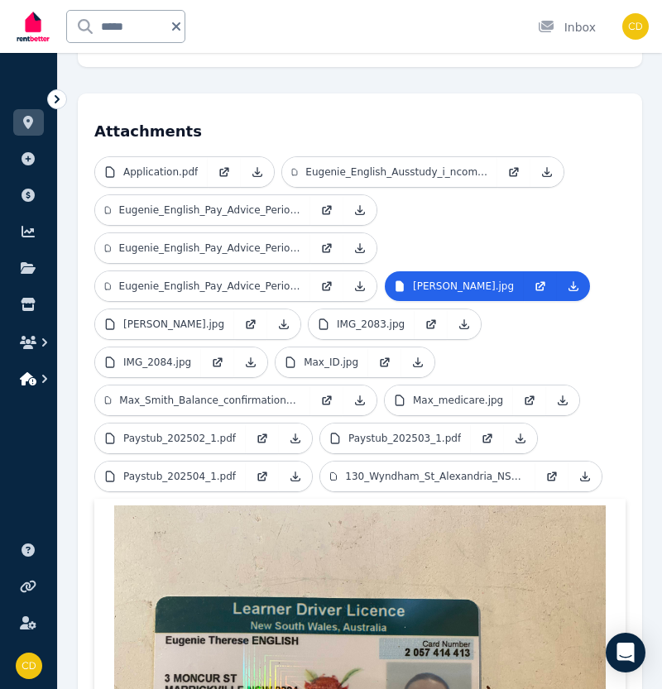
scroll to position [496, 0]
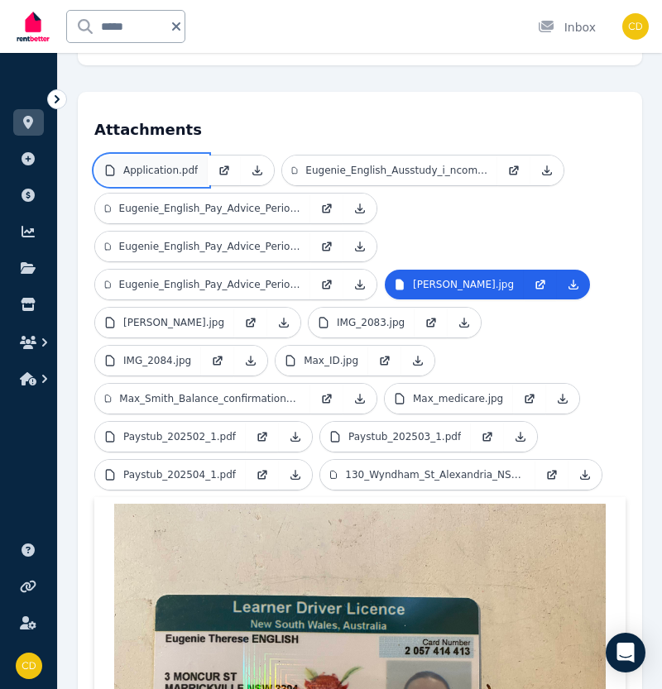
click at [163, 164] on p "Application.pdf" at bounding box center [160, 170] width 74 height 13
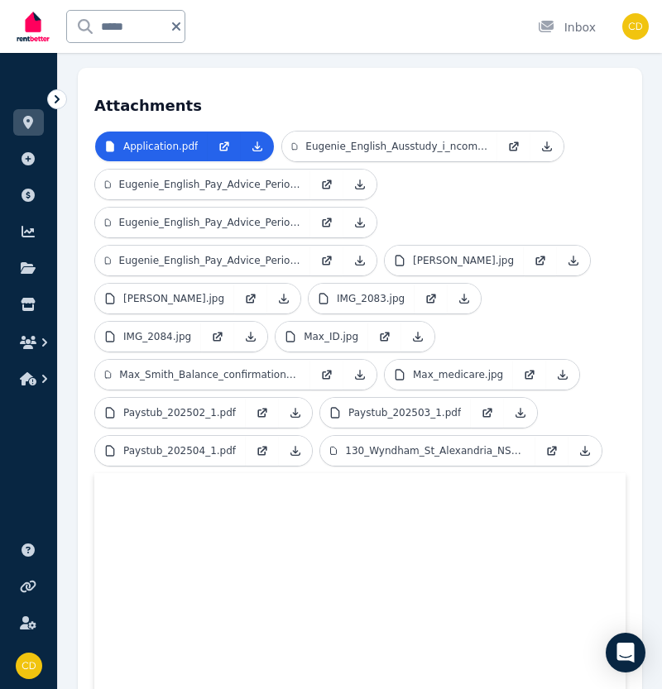
scroll to position [0, 0]
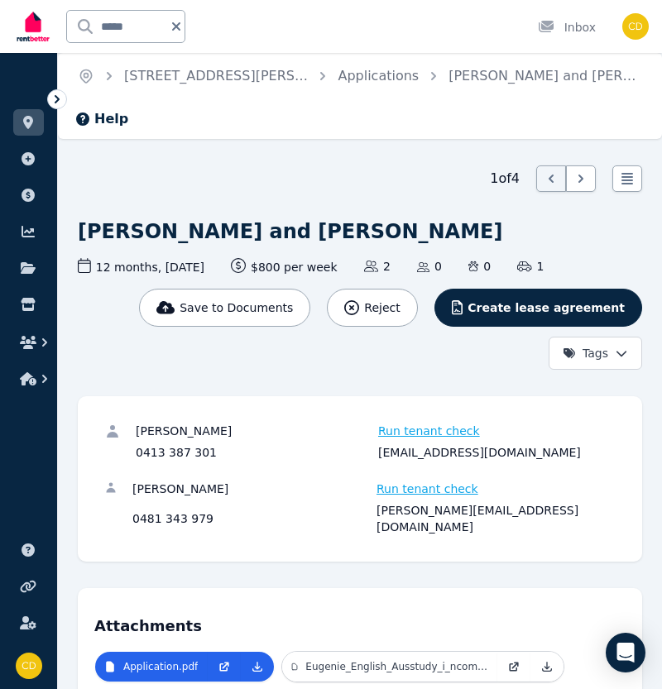
click at [415, 453] on div "[EMAIL_ADDRESS][DOMAIN_NAME]" at bounding box center [496, 452] width 237 height 17
copy div "[EMAIL_ADDRESS][DOMAIN_NAME]"
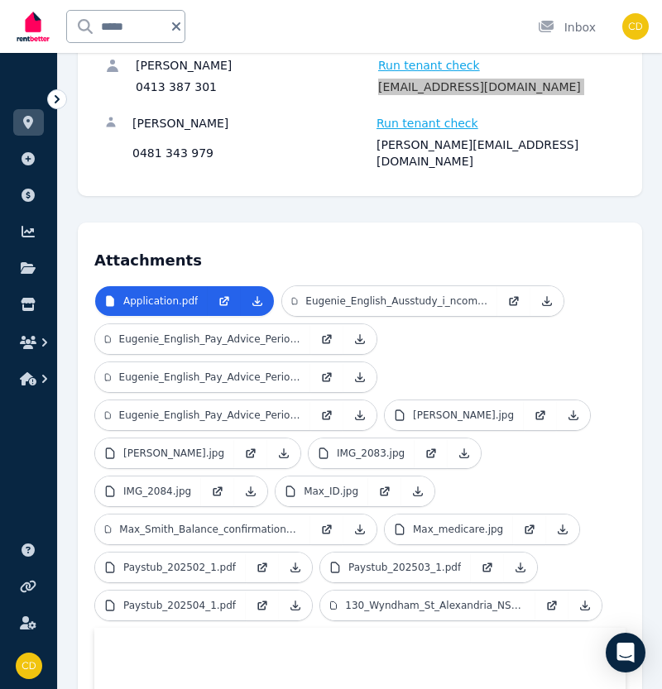
scroll to position [369, 0]
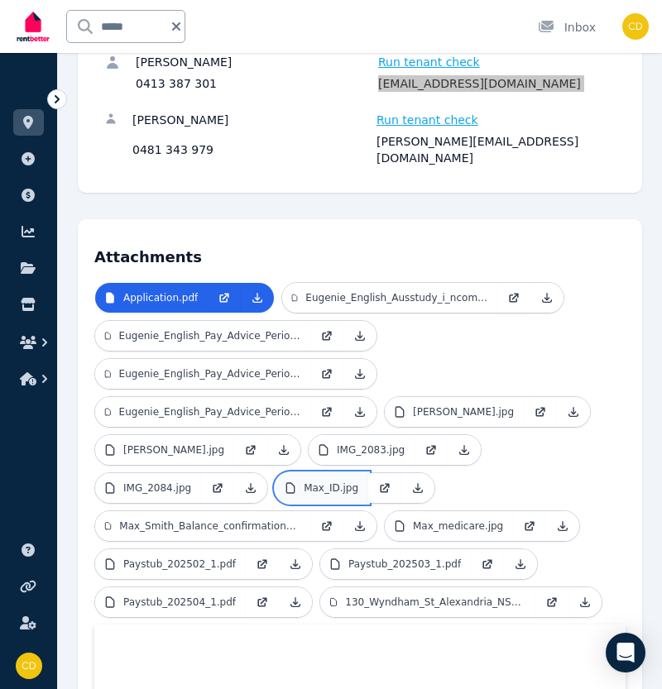
click at [328, 481] on p "Max_ID.jpg" at bounding box center [331, 487] width 55 height 13
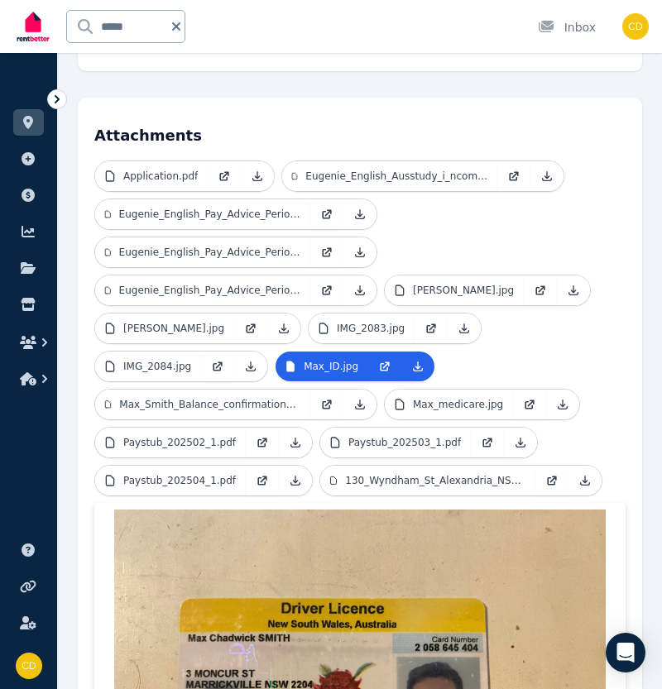
scroll to position [462, 0]
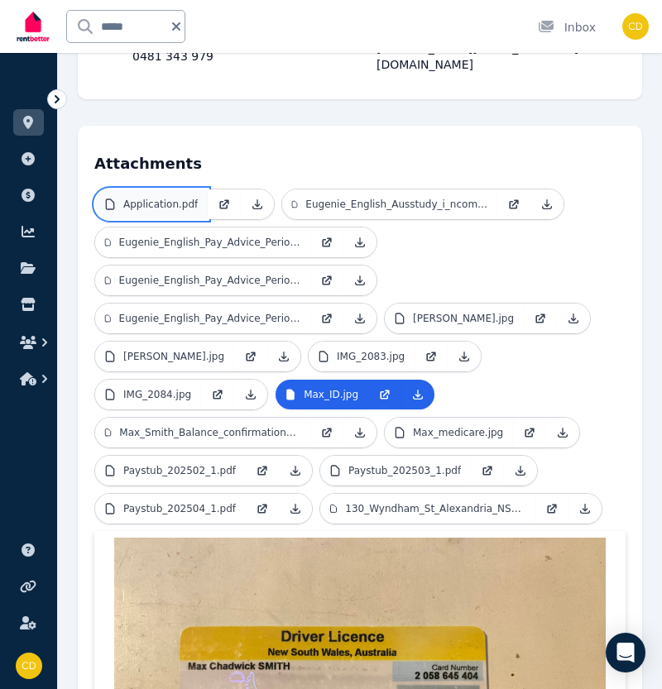
click at [171, 198] on p "Application.pdf" at bounding box center [160, 204] width 74 height 13
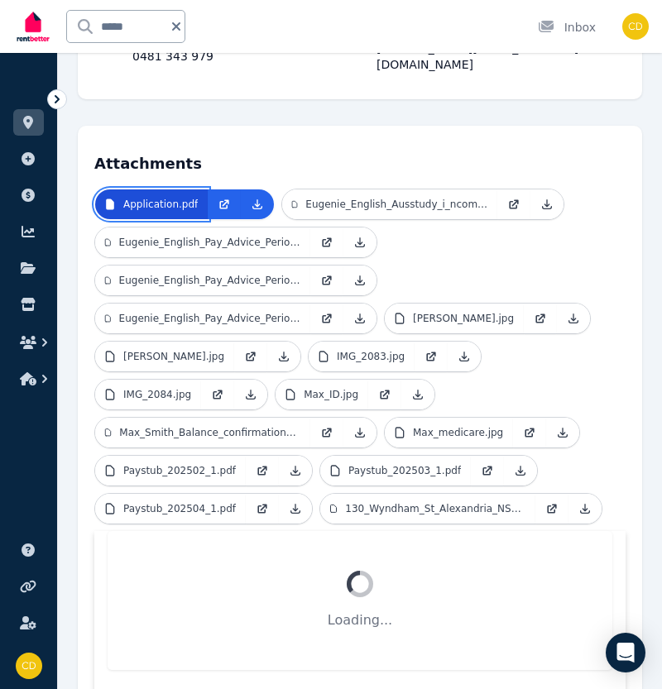
click at [171, 198] on p "Application.pdf" at bounding box center [160, 204] width 74 height 13
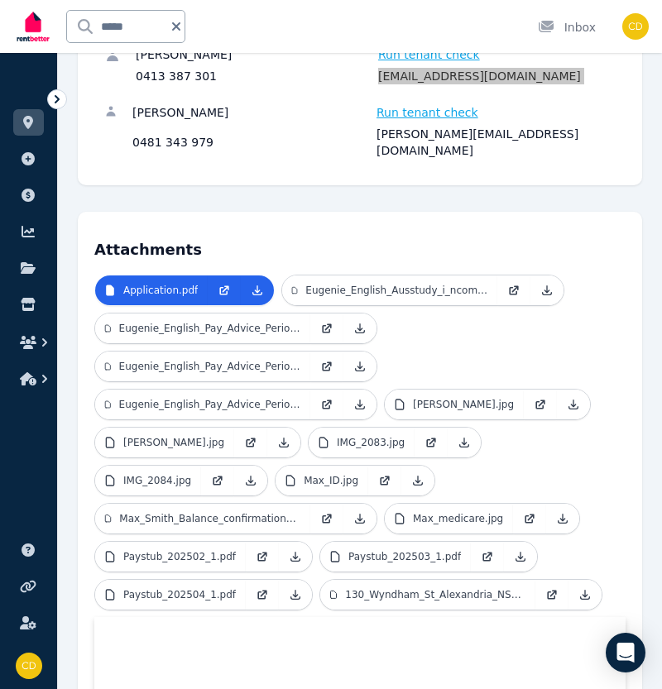
scroll to position [375, 0]
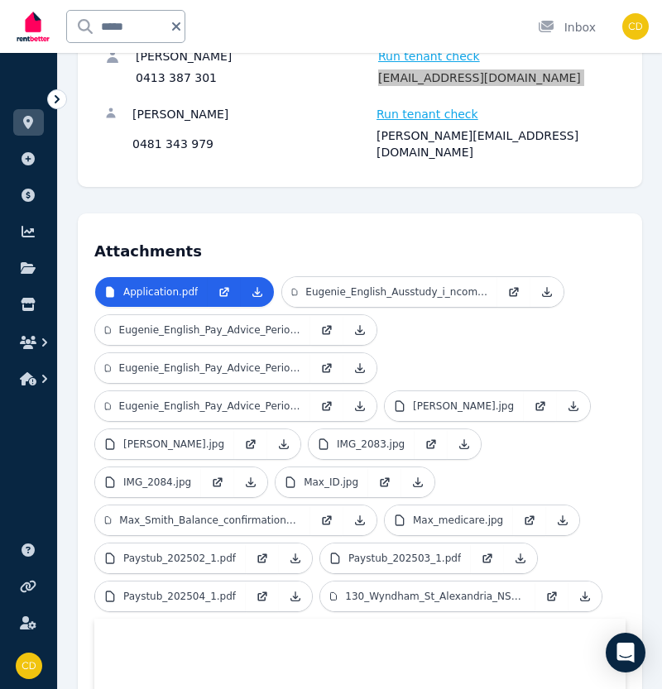
click at [425, 137] on div "[PERSON_NAME][EMAIL_ADDRESS][DOMAIN_NAME]" at bounding box center [495, 143] width 239 height 33
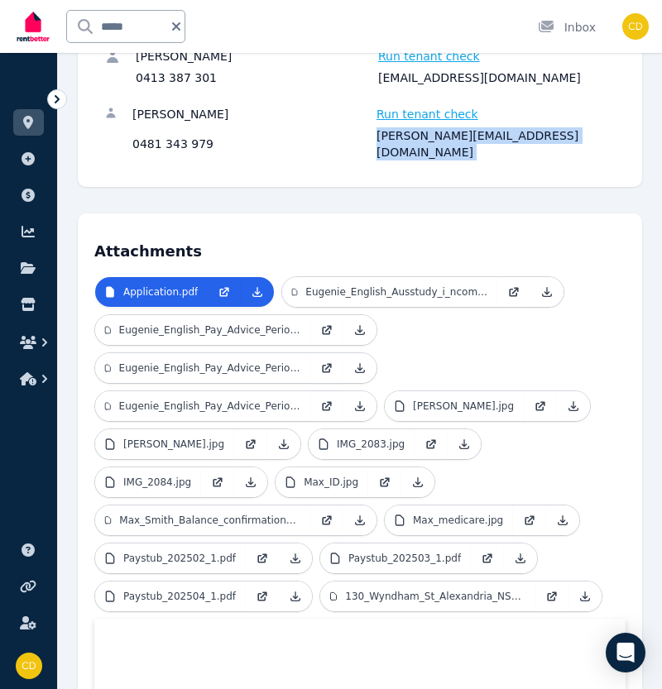
click at [425, 137] on div "[PERSON_NAME][EMAIL_ADDRESS][DOMAIN_NAME]" at bounding box center [495, 143] width 239 height 33
copy div "[PERSON_NAME][EMAIL_ADDRESS][DOMAIN_NAME]"
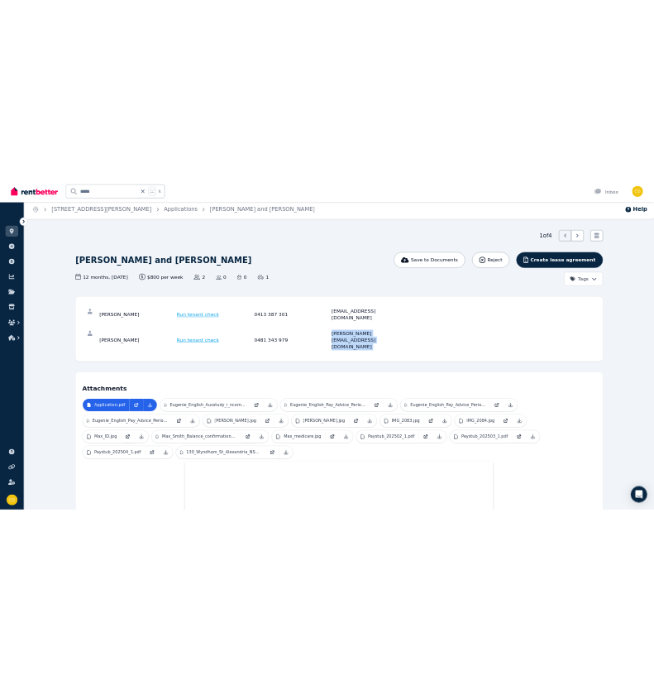
scroll to position [7, 0]
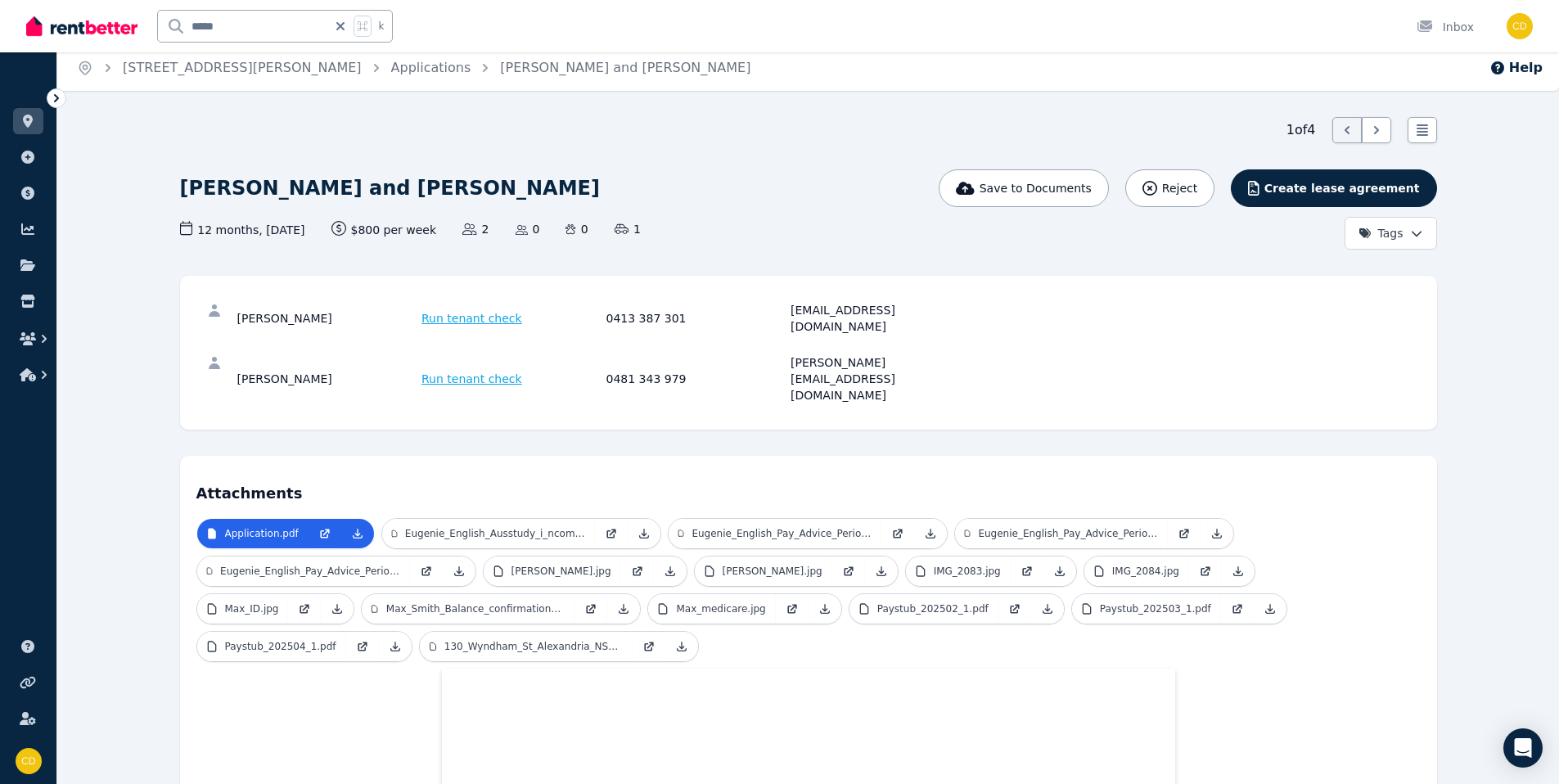
click at [846, 314] on div "[EMAIL_ADDRESS][DOMAIN_NAME]" at bounding box center [880, 317] width 180 height 33
copy div "[EMAIL_ADDRESS][DOMAIN_NAME]"
click at [849, 354] on div "[PERSON_NAME][EMAIL_ADDRESS][DOMAIN_NAME]" at bounding box center [880, 379] width 180 height 49
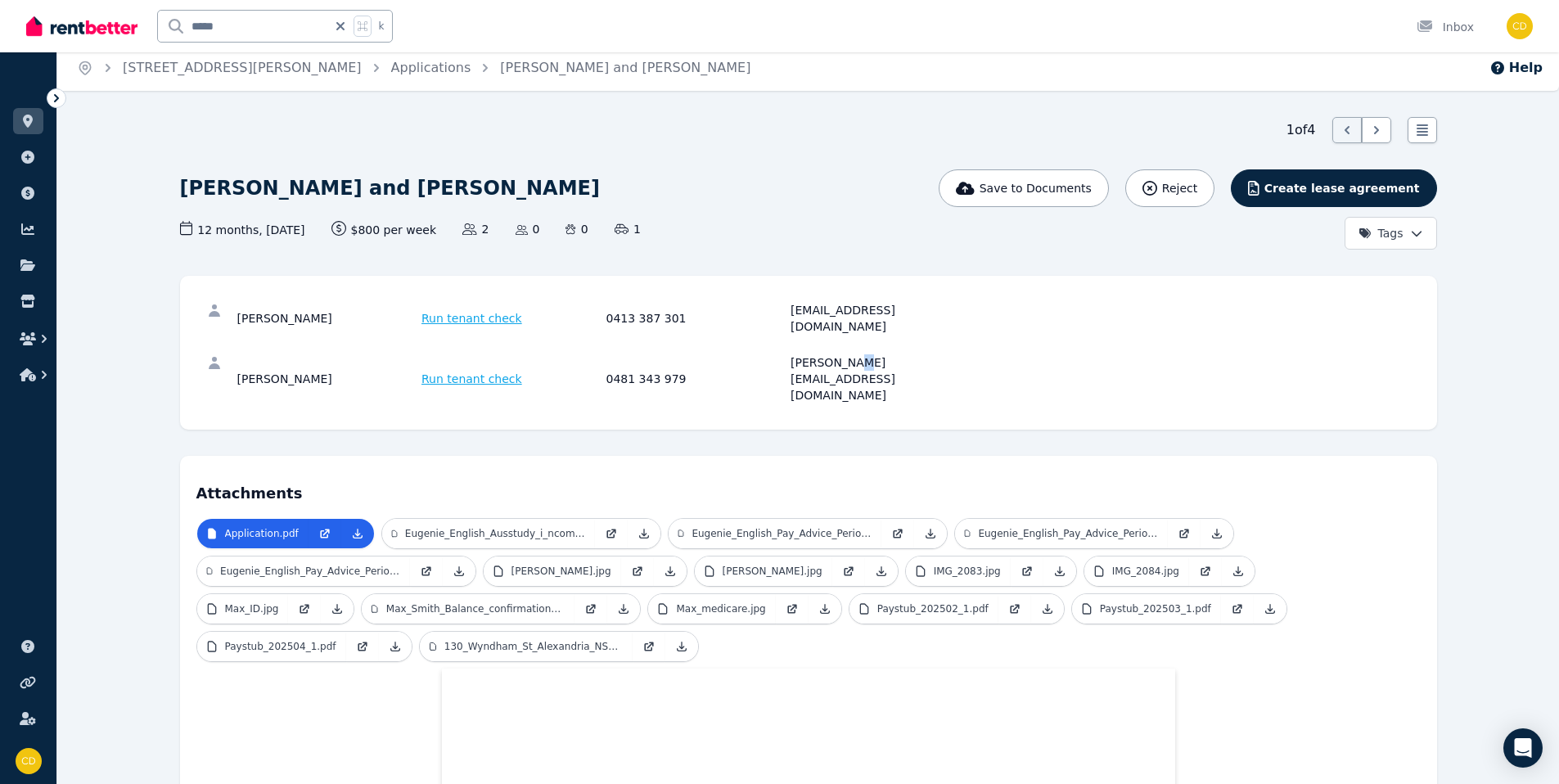
click at [849, 354] on div "[PERSON_NAME][EMAIL_ADDRESS][DOMAIN_NAME]" at bounding box center [880, 379] width 180 height 49
copy div "[PERSON_NAME][EMAIL_ADDRESS][DOMAIN_NAME]"
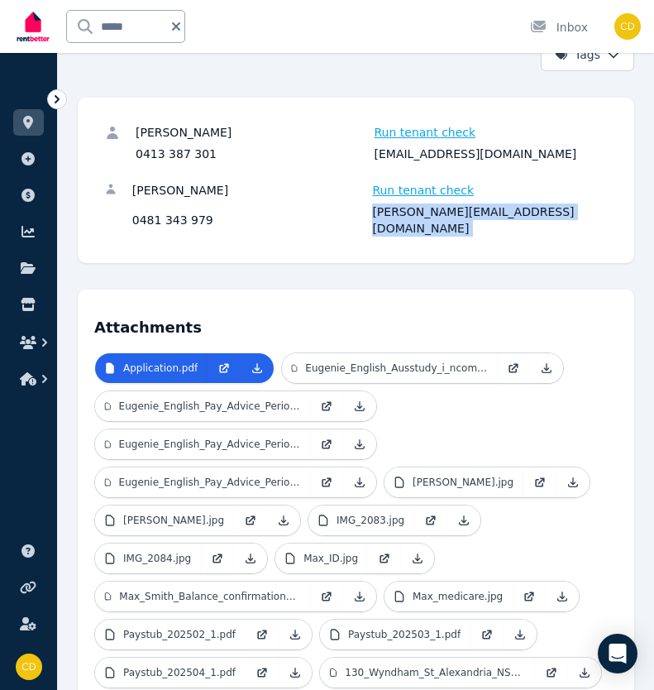
scroll to position [0, 0]
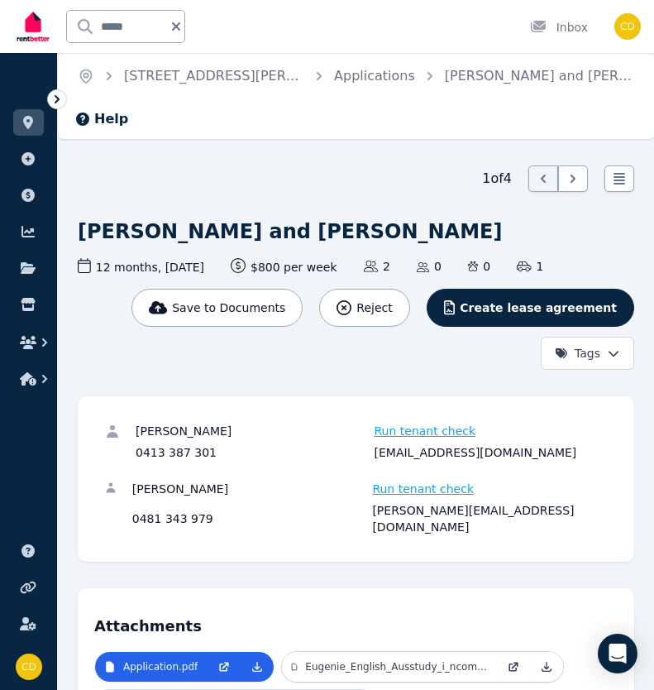
click at [175, 29] on icon at bounding box center [176, 26] width 17 height 13
click at [160, 29] on input "text" at bounding box center [125, 26] width 117 height 31
type input "*********"
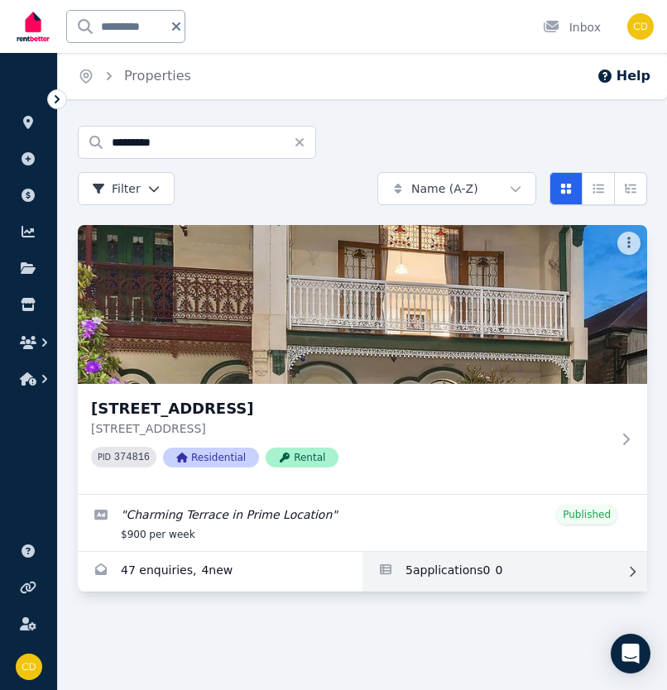
click at [452, 569] on link "Applications for 83 Bay St, Rockdale" at bounding box center [504, 572] width 285 height 40
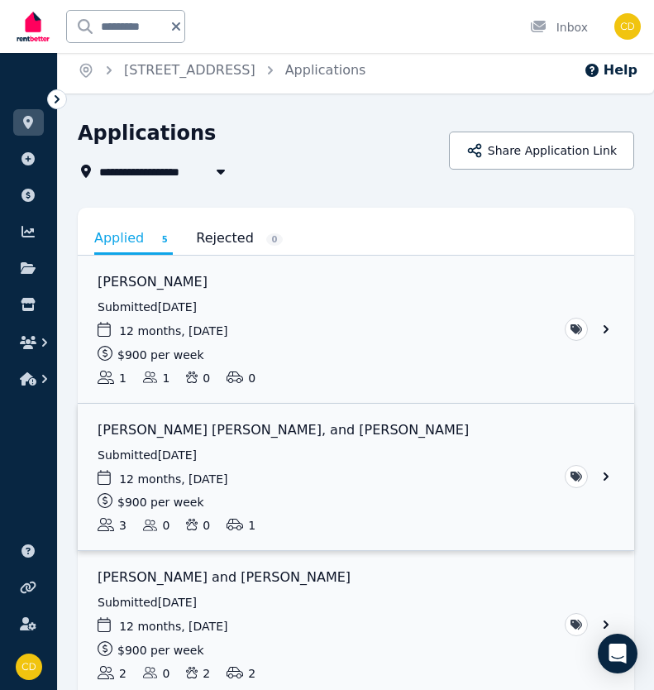
scroll to position [7, 0]
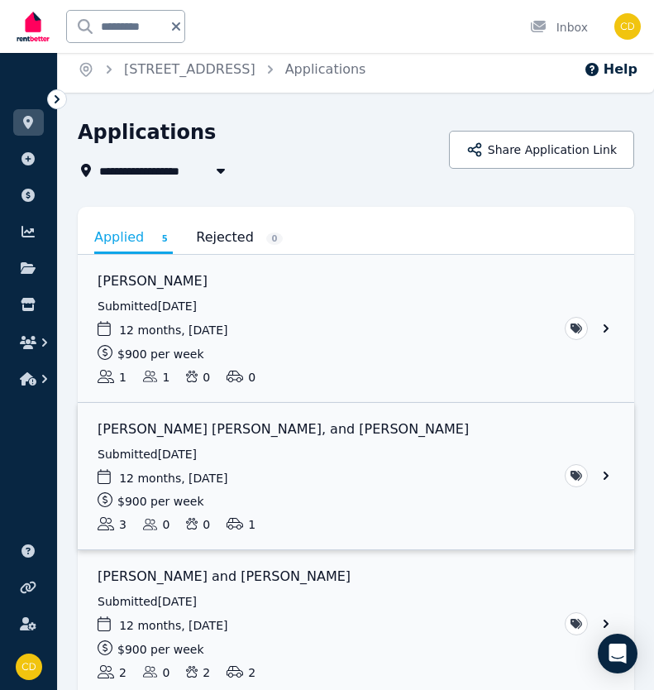
click at [264, 428] on link "View application: Leticia Freitas De Moura, Tommaso Redaelli, and Michelle Pere…" at bounding box center [356, 476] width 557 height 147
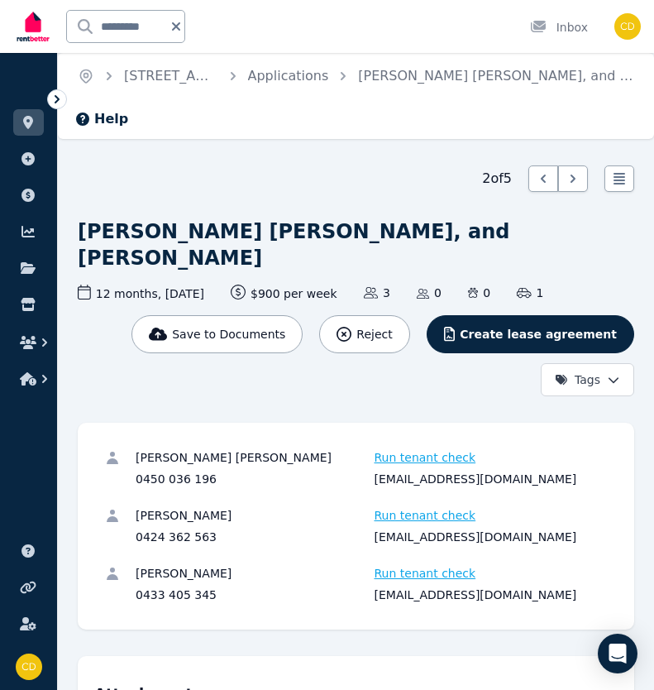
click at [146, 459] on div "[PERSON_NAME] [PERSON_NAME]" at bounding box center [253, 457] width 234 height 17
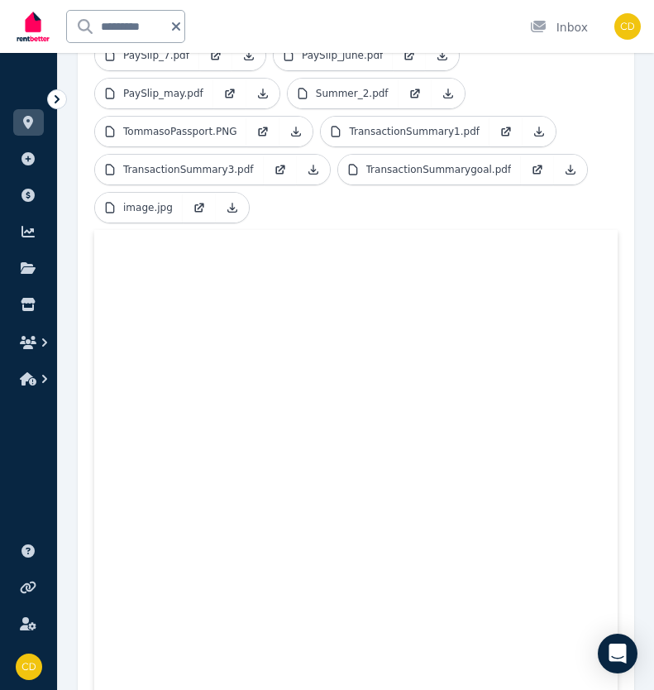
scroll to position [472, 0]
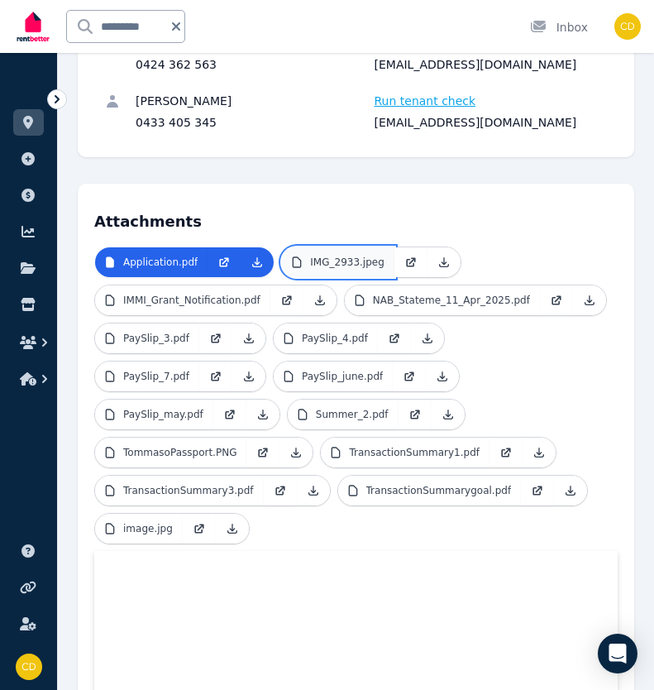
click at [319, 266] on p "IMG_2933.jpeg" at bounding box center [347, 262] width 74 height 13
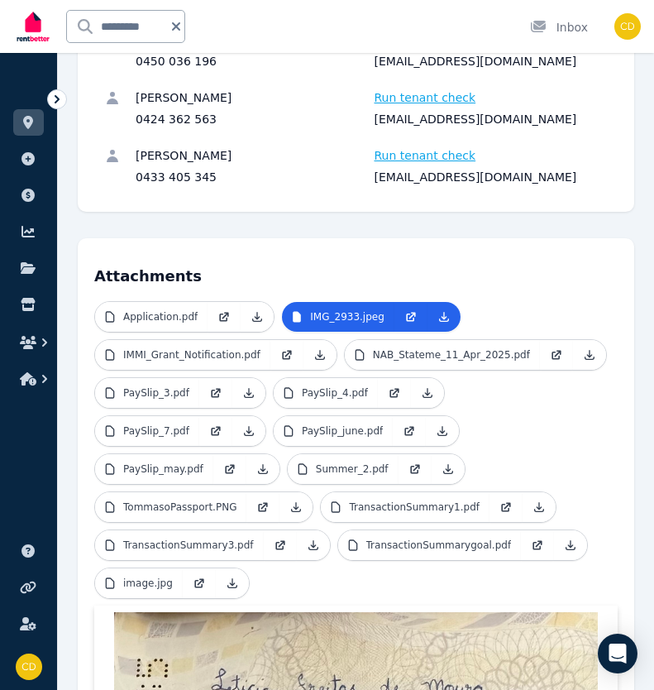
scroll to position [420, 0]
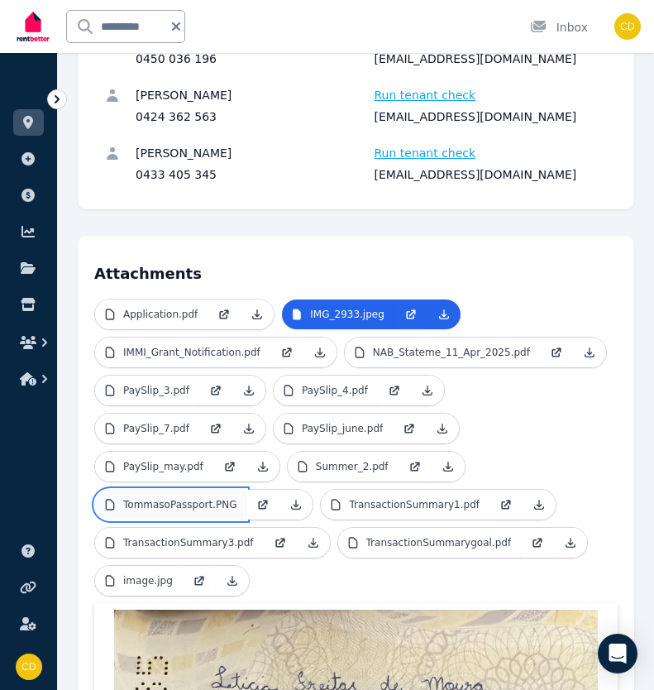
click at [200, 515] on link "TommasoPassport.PNG" at bounding box center [170, 505] width 151 height 30
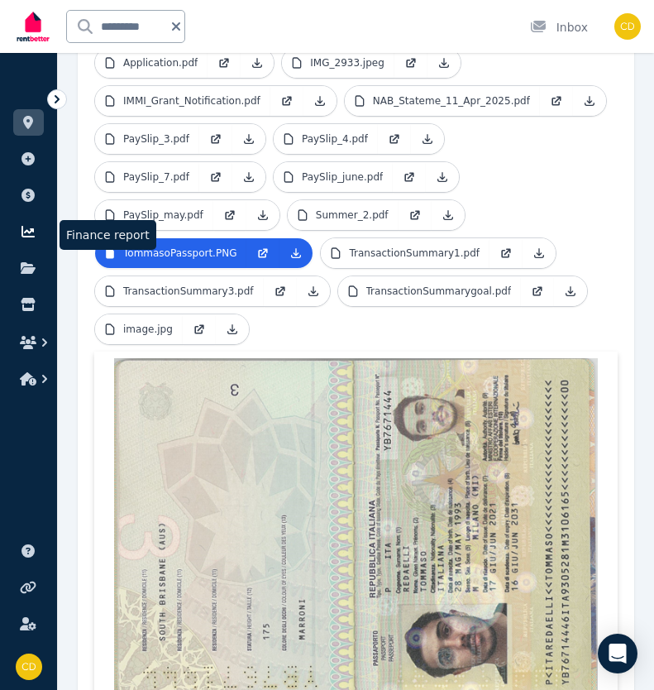
scroll to position [658, 0]
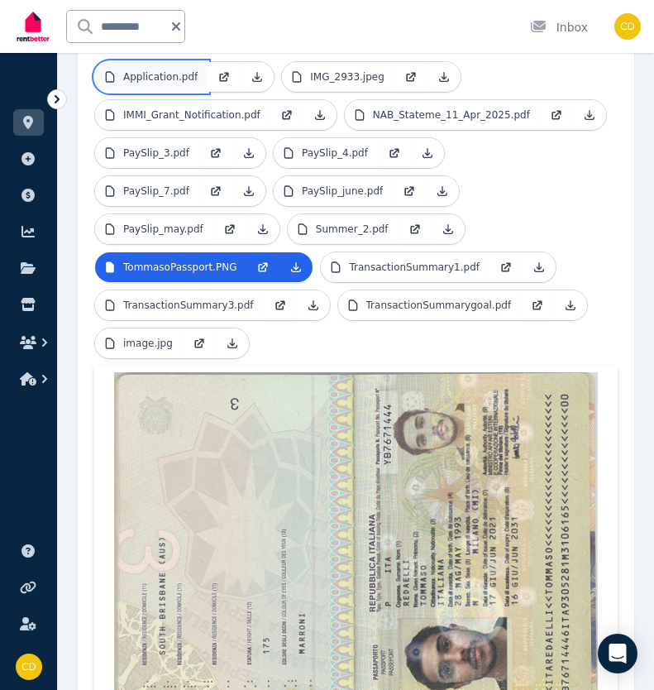
click at [170, 79] on p "Application.pdf" at bounding box center [160, 76] width 74 height 13
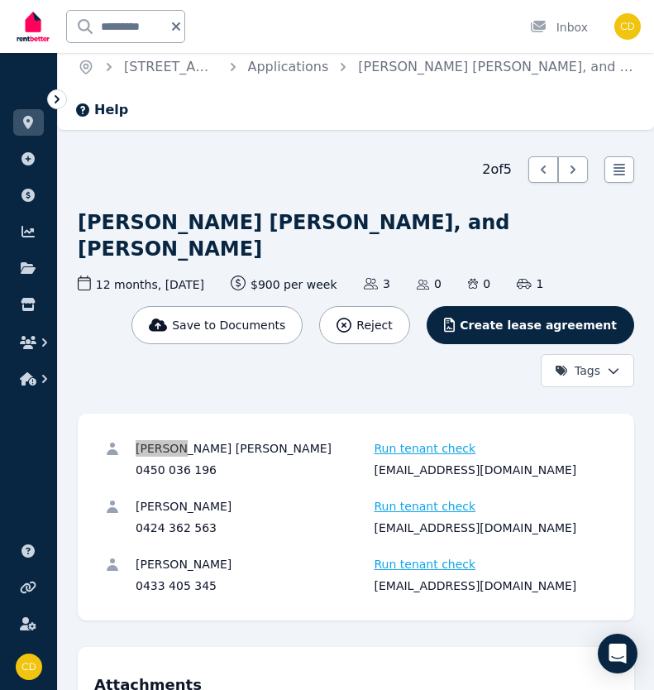
scroll to position [0, 0]
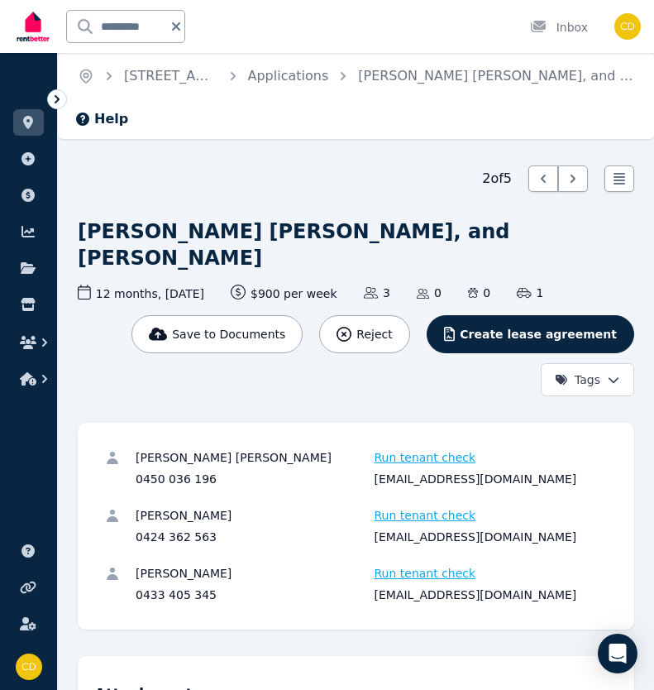
click at [423, 538] on div "[EMAIL_ADDRESS][DOMAIN_NAME]" at bounding box center [492, 537] width 234 height 17
copy div "[EMAIL_ADDRESS][DOMAIN_NAME]"
click at [146, 453] on div "[PERSON_NAME] [PERSON_NAME]" at bounding box center [253, 457] width 234 height 17
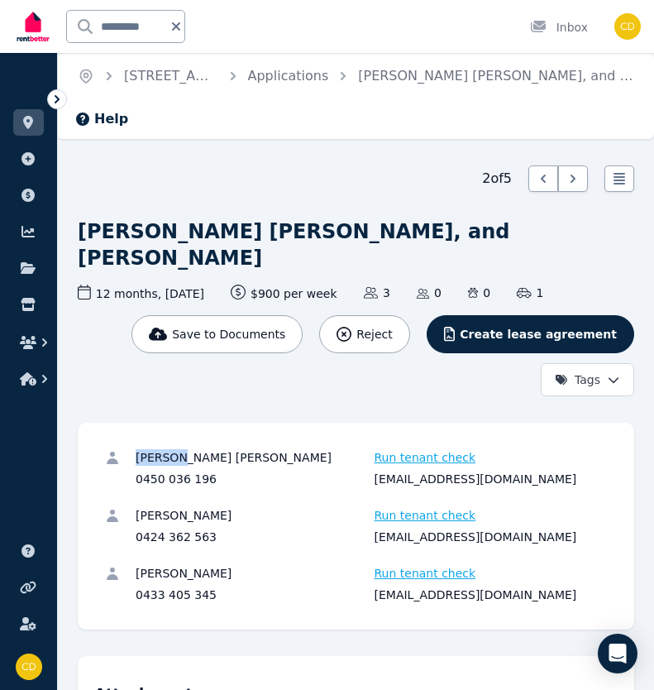
click at [146, 453] on div "[PERSON_NAME] [PERSON_NAME]" at bounding box center [253, 457] width 234 height 17
copy div "[PERSON_NAME]"
drag, startPoint x: 177, startPoint y: 457, endPoint x: 247, endPoint y: 462, distance: 70.5
click at [247, 462] on div "[PERSON_NAME] [PERSON_NAME]" at bounding box center [253, 457] width 234 height 17
drag, startPoint x: 265, startPoint y: 460, endPoint x: 175, endPoint y: 462, distance: 90.2
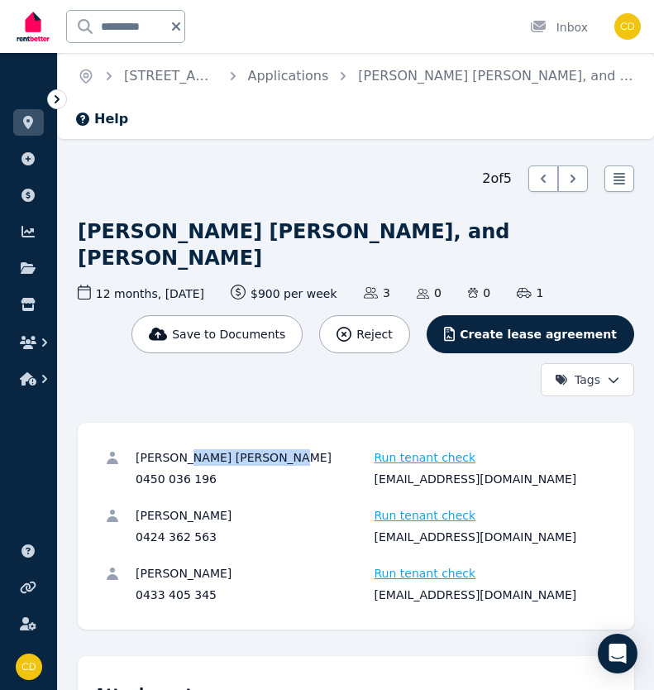
click at [175, 462] on div "[PERSON_NAME] [PERSON_NAME]" at bounding box center [253, 457] width 234 height 17
copy div "[PERSON_NAME] [PERSON_NAME]"
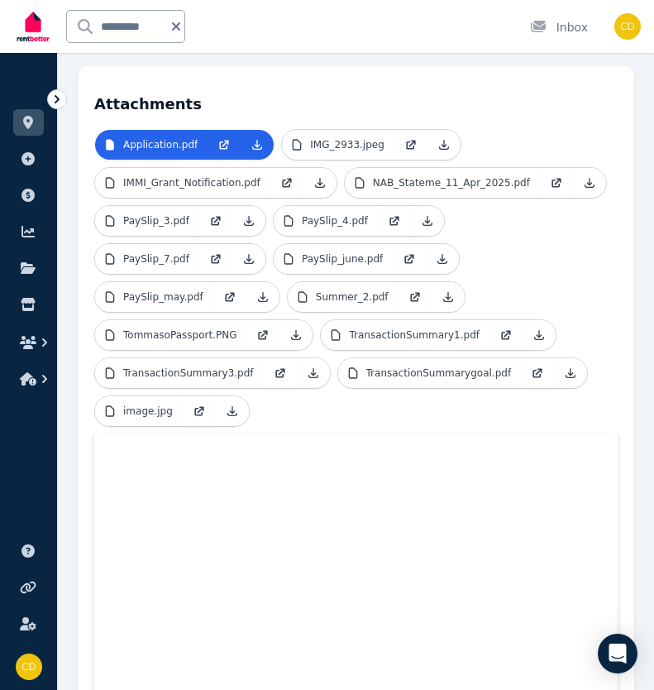
scroll to position [249, 0]
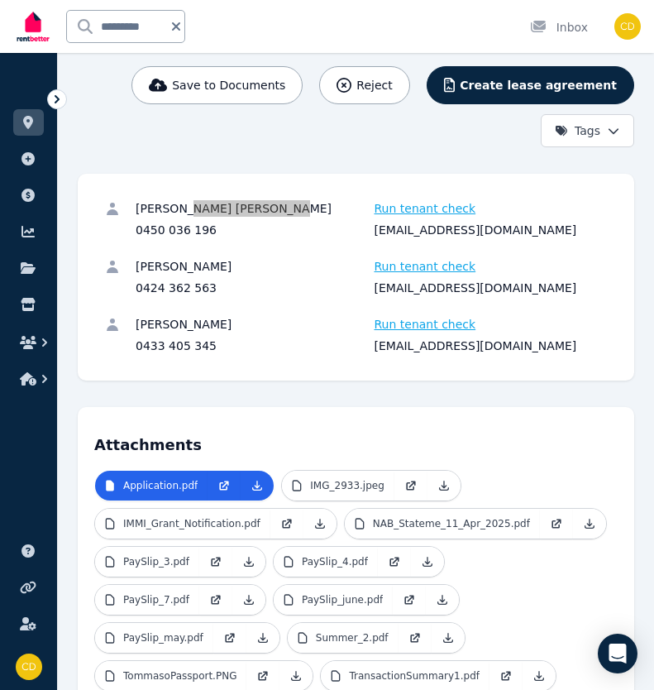
click at [427, 230] on div "[EMAIL_ADDRESS][DOMAIN_NAME]" at bounding box center [492, 230] width 234 height 17
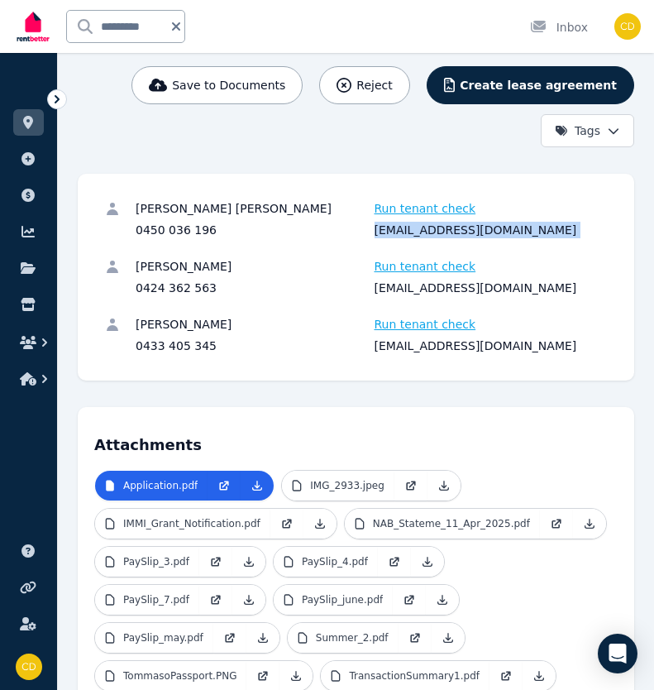
click at [427, 230] on div "[EMAIL_ADDRESS][DOMAIN_NAME]" at bounding box center [492, 230] width 234 height 17
copy div "[EMAIL_ADDRESS][DOMAIN_NAME]"
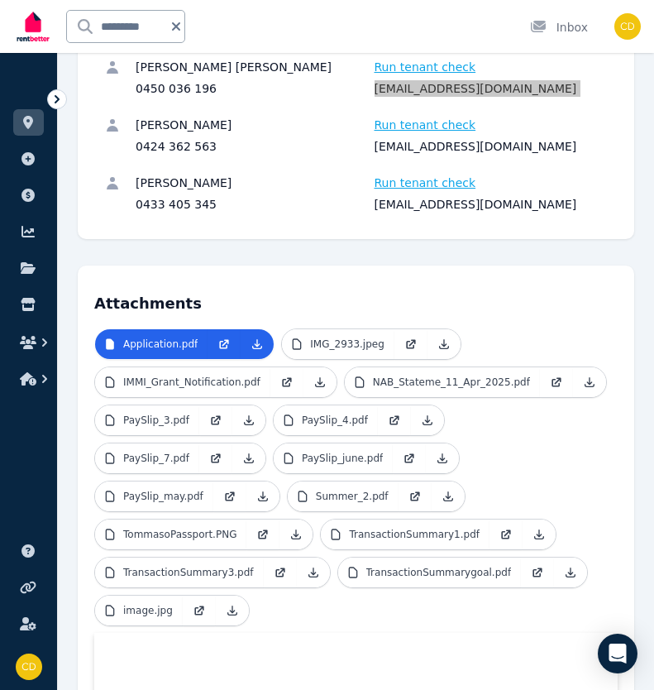
scroll to position [413, 0]
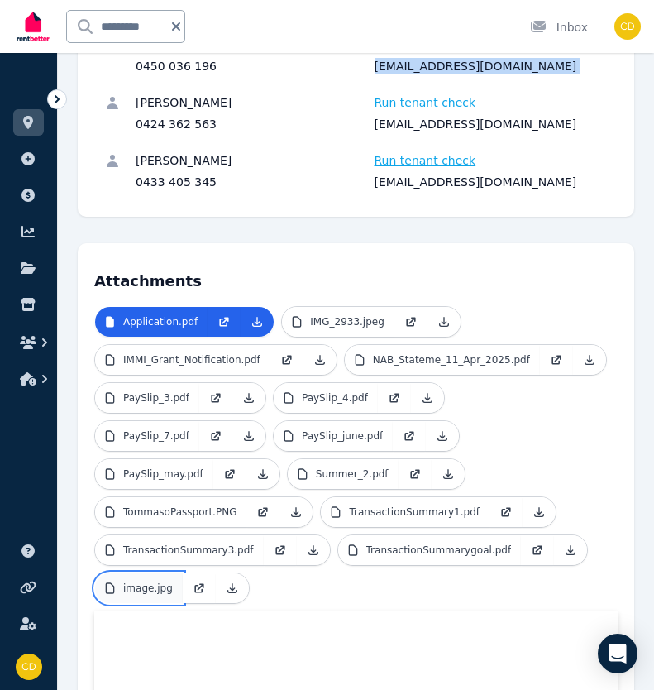
click at [154, 585] on p "image.jpg" at bounding box center [148, 588] width 50 height 13
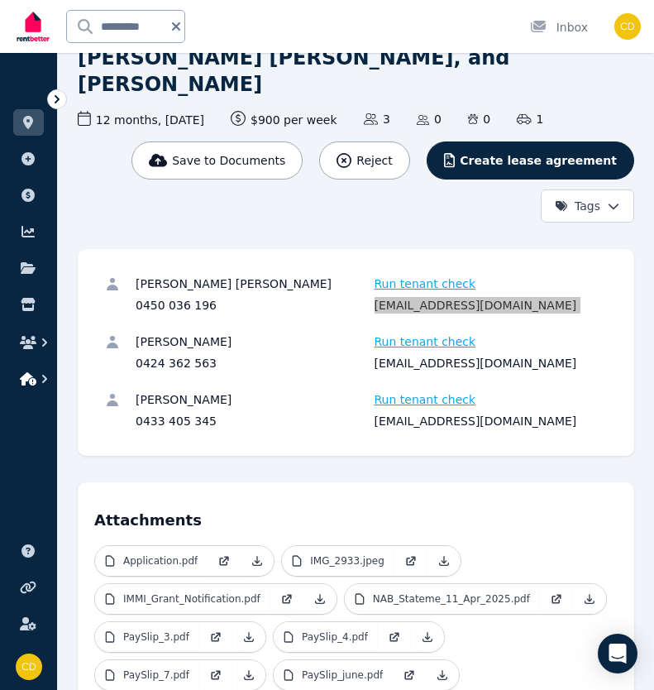
scroll to position [19, 0]
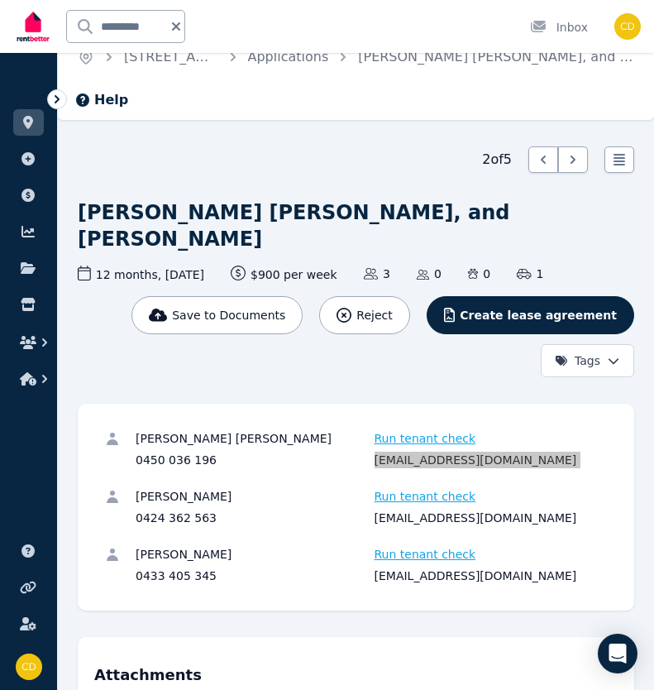
click at [199, 578] on div "0433 405 345" at bounding box center [253, 576] width 234 height 17
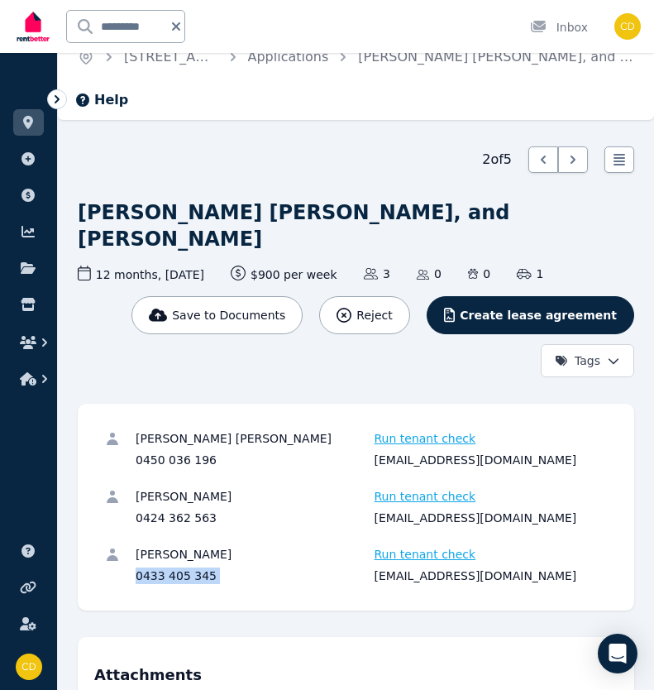
click at [199, 578] on div "0433 405 345" at bounding box center [253, 576] width 234 height 17
copy div "0433 405 345"
click at [416, 573] on div "[EMAIL_ADDRESS][DOMAIN_NAME]" at bounding box center [492, 576] width 234 height 17
click at [406, 576] on div "[EMAIL_ADDRESS][DOMAIN_NAME]" at bounding box center [492, 576] width 234 height 17
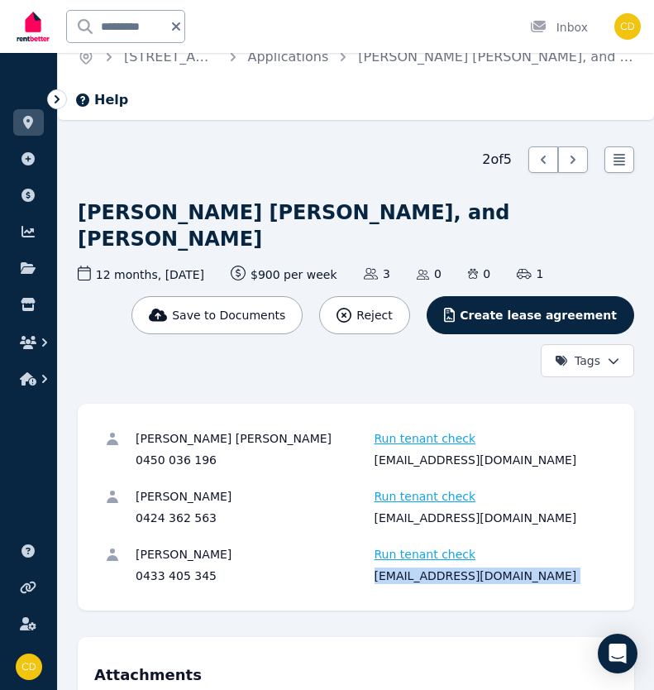
click at [406, 576] on div "[EMAIL_ADDRESS][DOMAIN_NAME]" at bounding box center [492, 576] width 234 height 17
copy div "[EMAIL_ADDRESS][DOMAIN_NAME]"
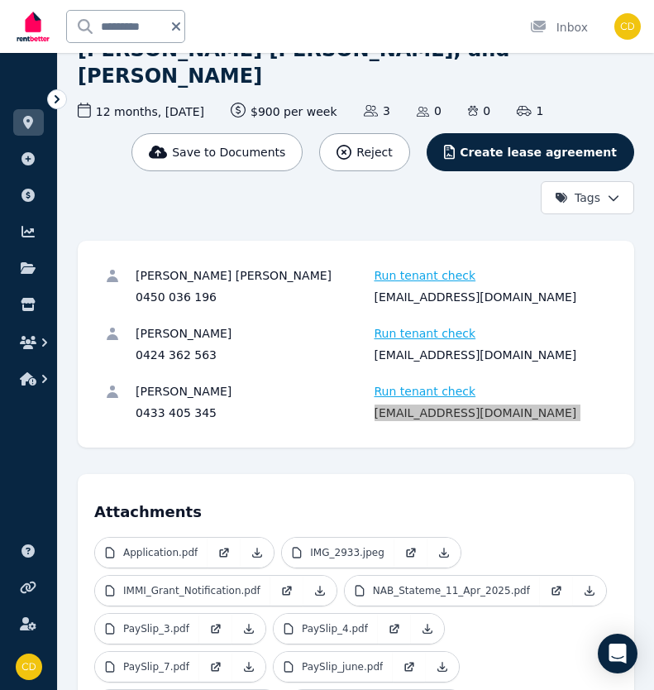
scroll to position [184, 0]
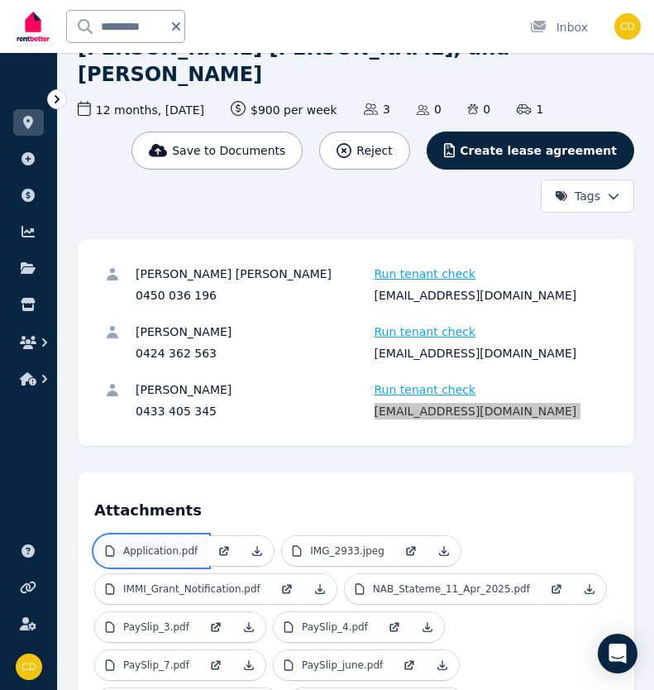
click at [155, 550] on p "Application.pdf" at bounding box center [160, 550] width 74 height 13
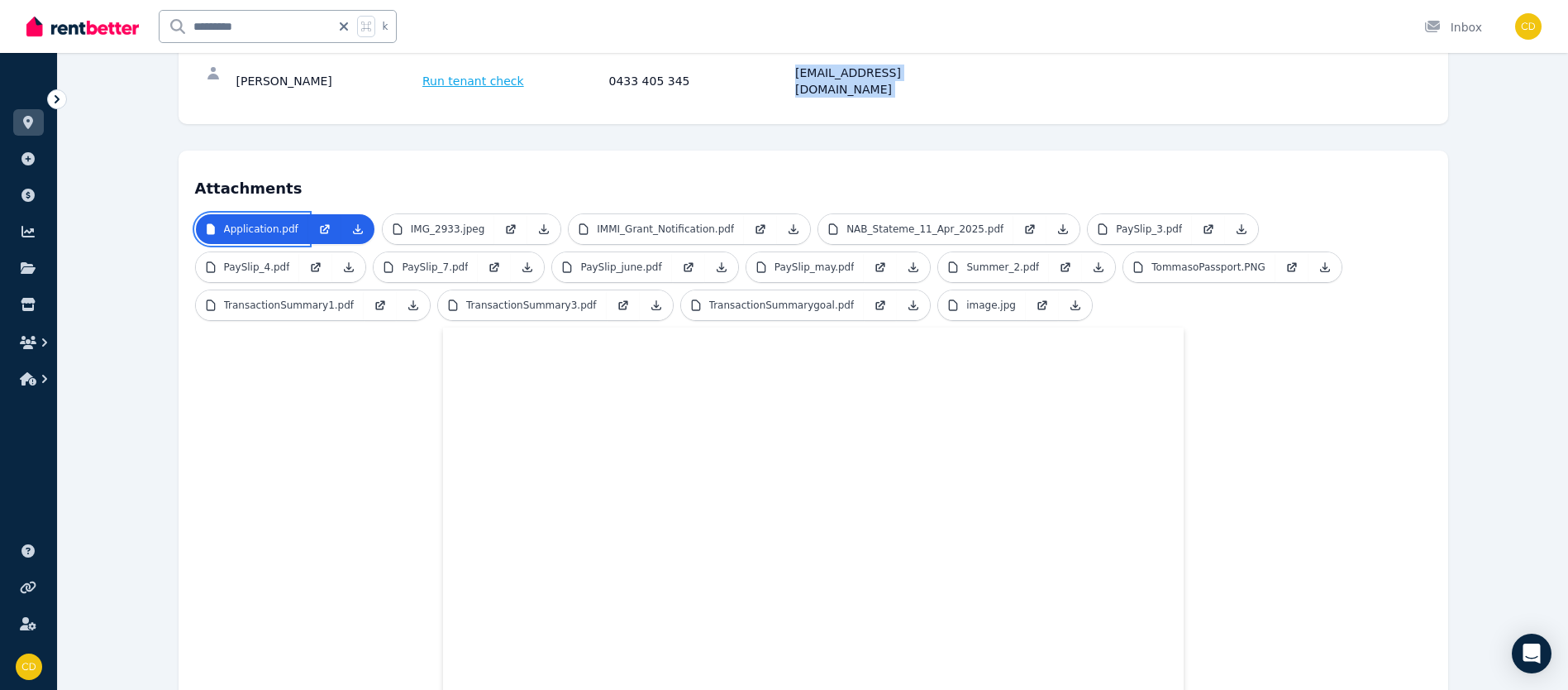
scroll to position [494, 0]
